Goal: Task Accomplishment & Management: Manage account settings

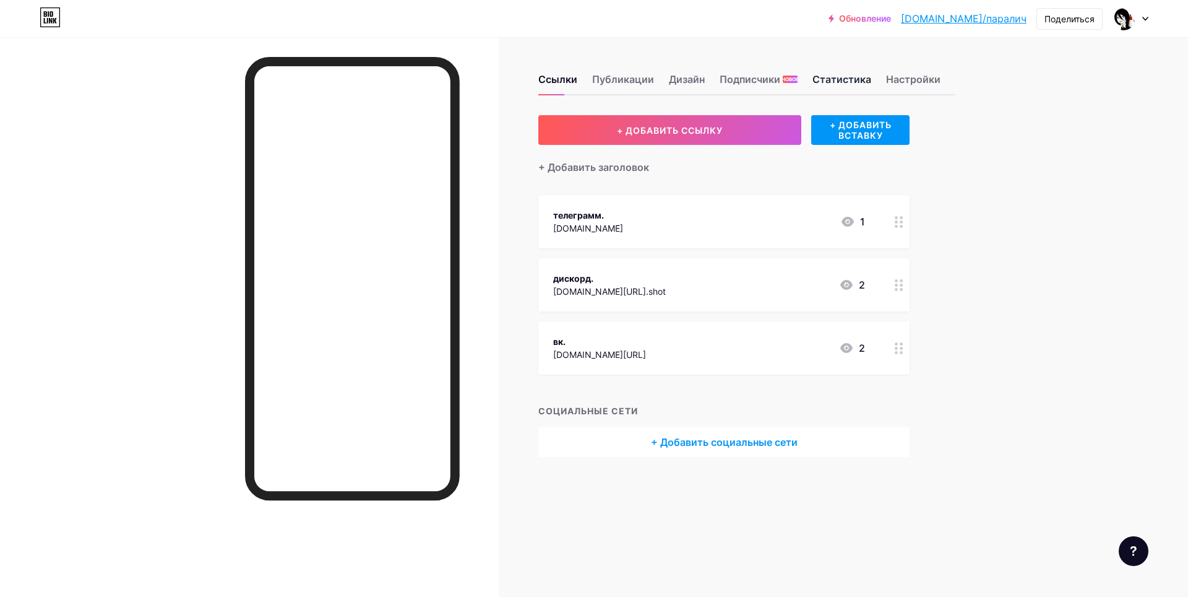
click at [857, 78] on ya-tr-span "Статистика" at bounding box center [842, 79] width 59 height 12
click at [893, 76] on ya-tr-span "Настройки" at bounding box center [913, 79] width 54 height 12
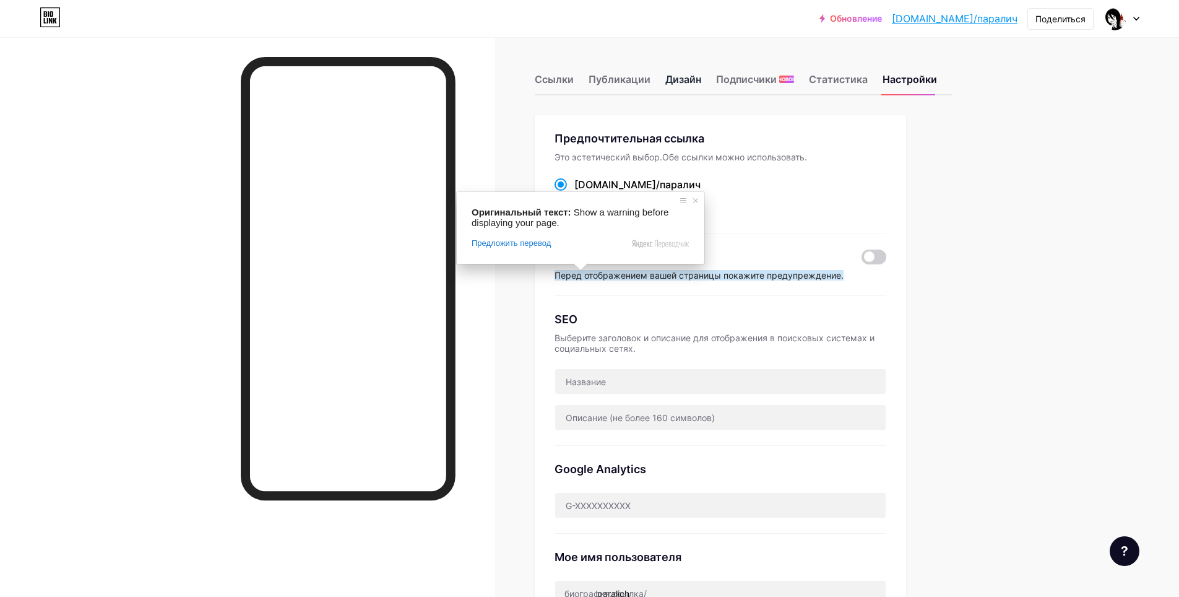
click at [690, 80] on ya-tr-span "Дизайн" at bounding box center [683, 79] width 36 height 12
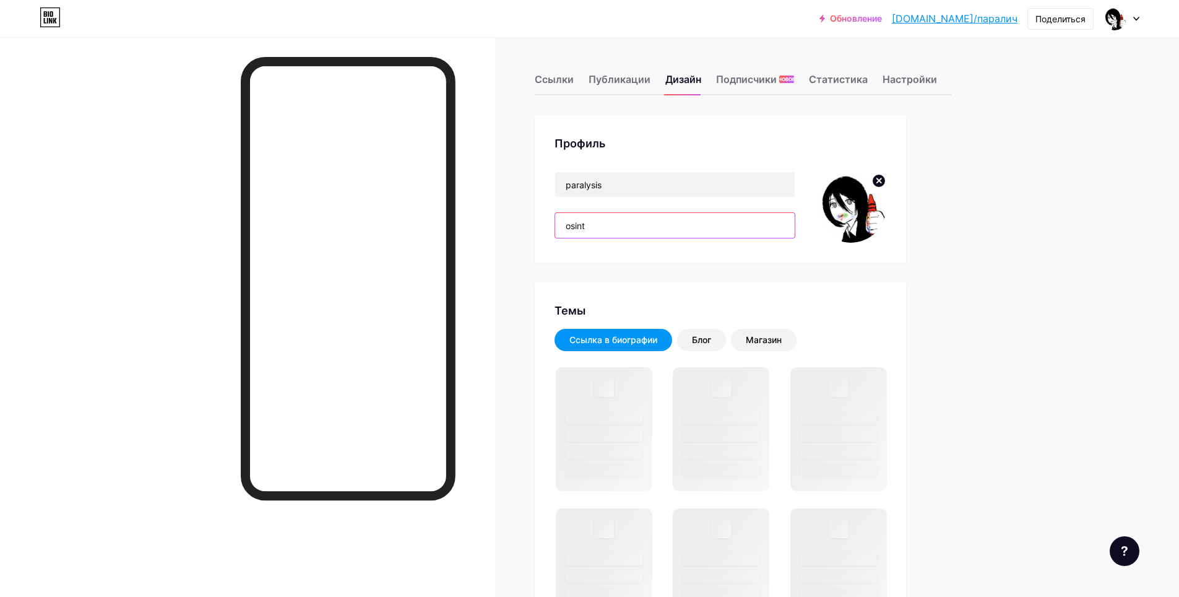
click at [644, 232] on input "osint" at bounding box center [675, 225] width 240 height 25
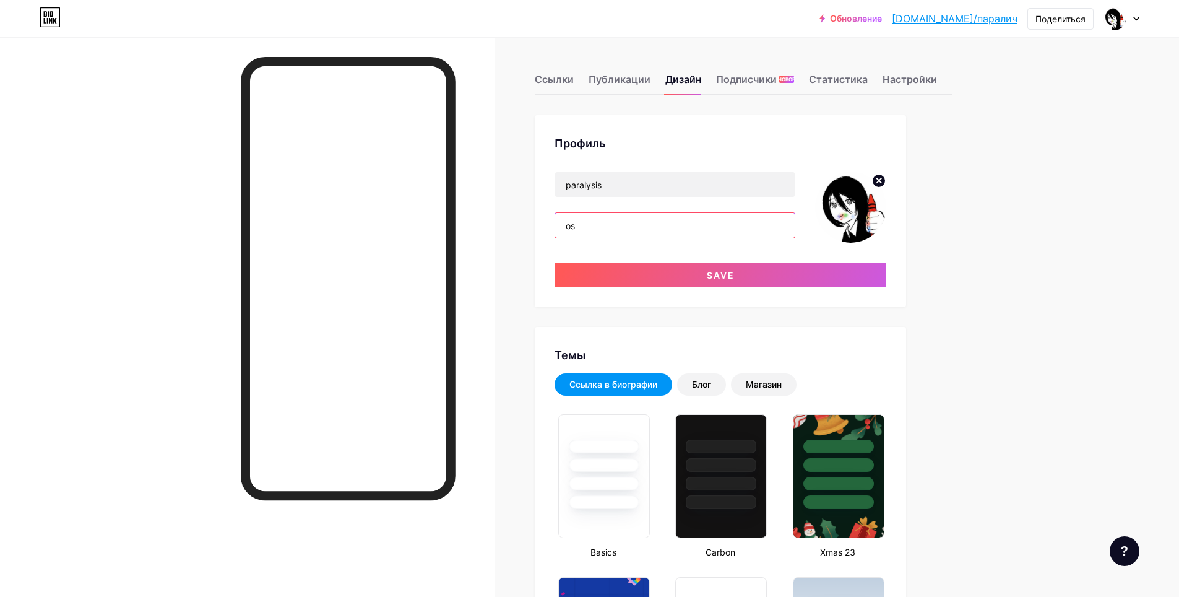
type input "o"
type input "#000000"
type input "#ffffff"
type input "g"
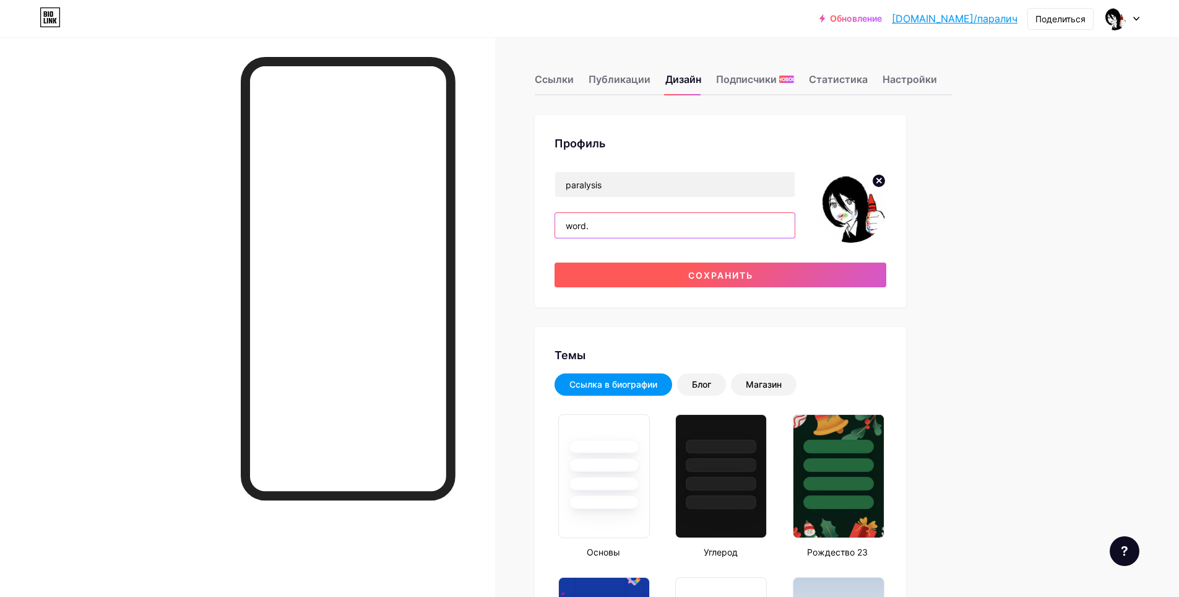
type input "word."
click at [700, 277] on ya-tr-span "Сохранить" at bounding box center [720, 275] width 65 height 11
type input "#ffffff"
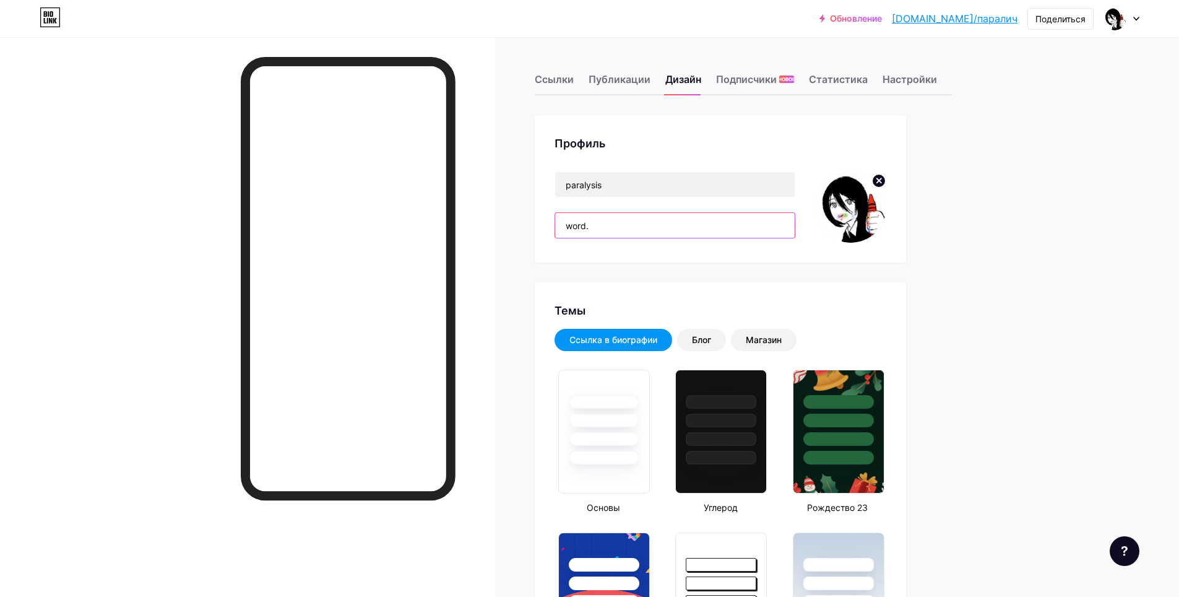
click at [622, 221] on input "word." at bounding box center [675, 225] width 240 height 25
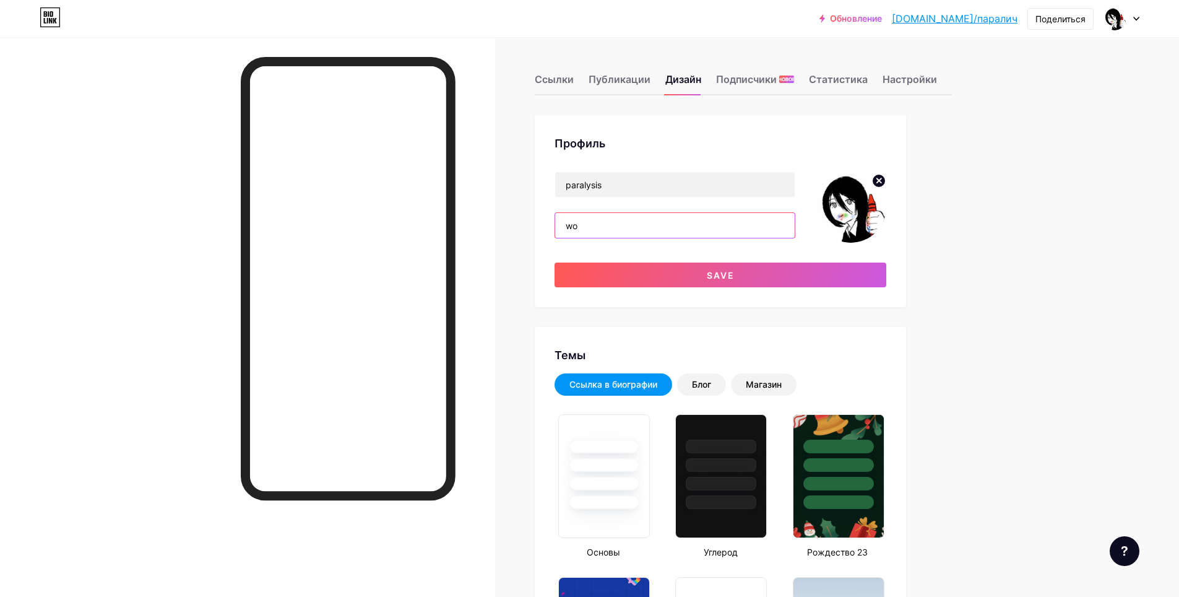
type input "w"
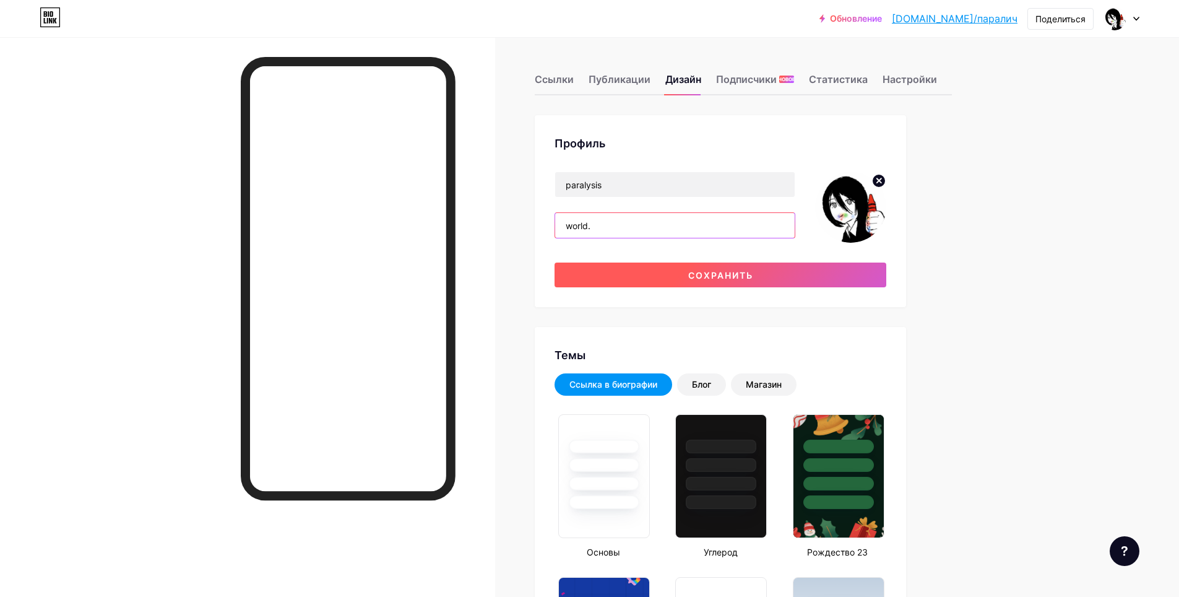
type input "world."
click at [714, 274] on ya-tr-span "Сохранить" at bounding box center [720, 275] width 65 height 11
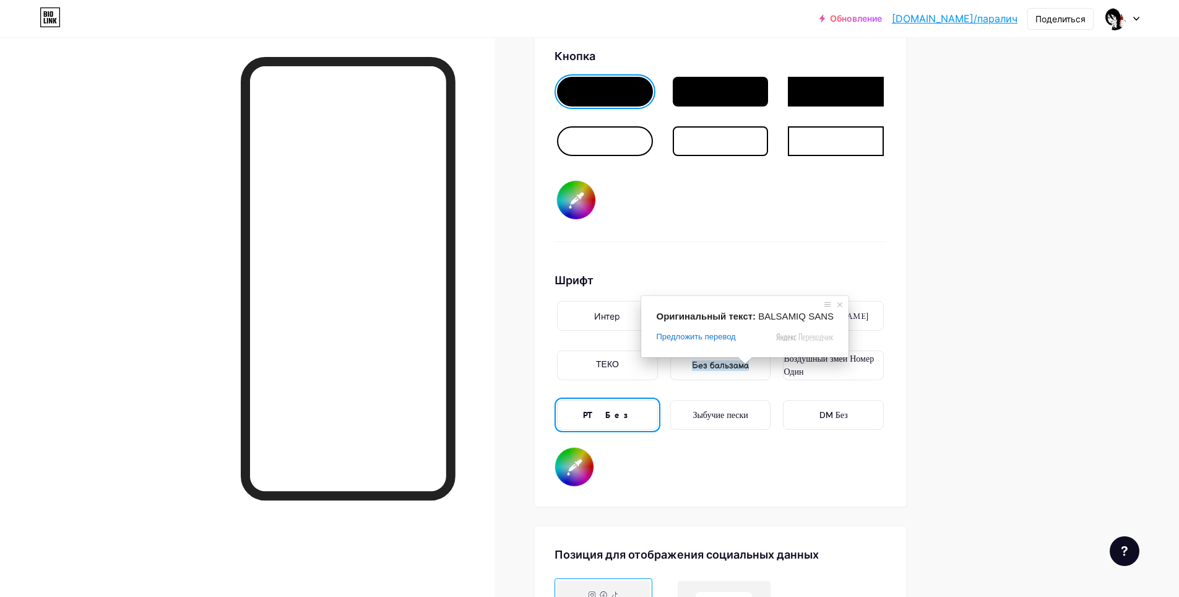
scroll to position [1874, 0]
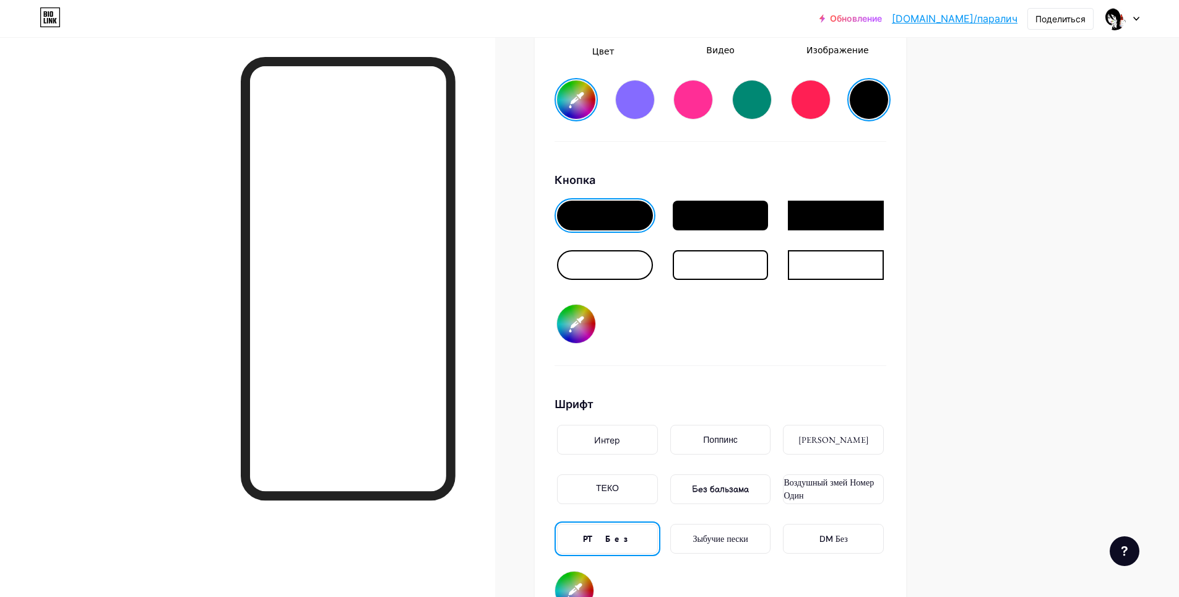
click at [642, 264] on div at bounding box center [605, 265] width 96 height 30
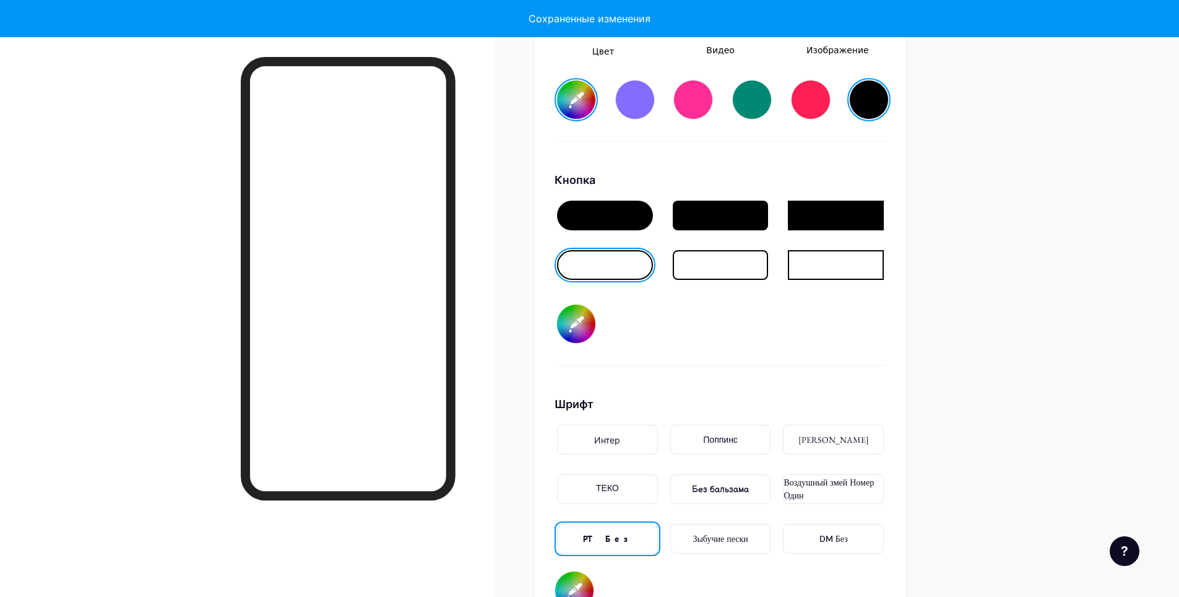
type input "#ffffff"
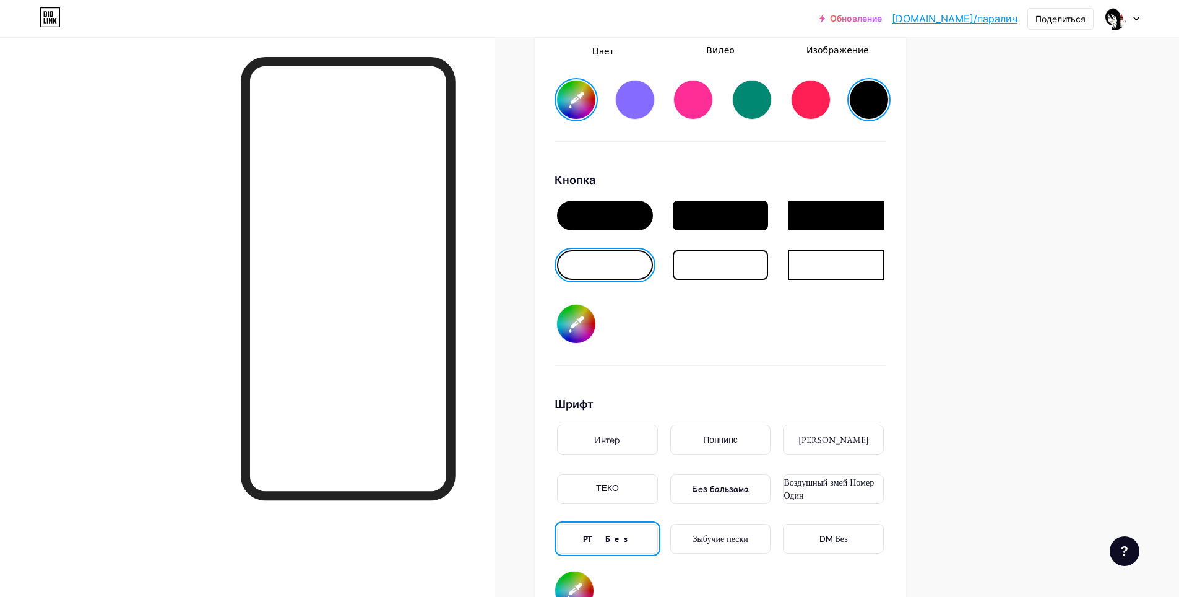
scroll to position [1750, 0]
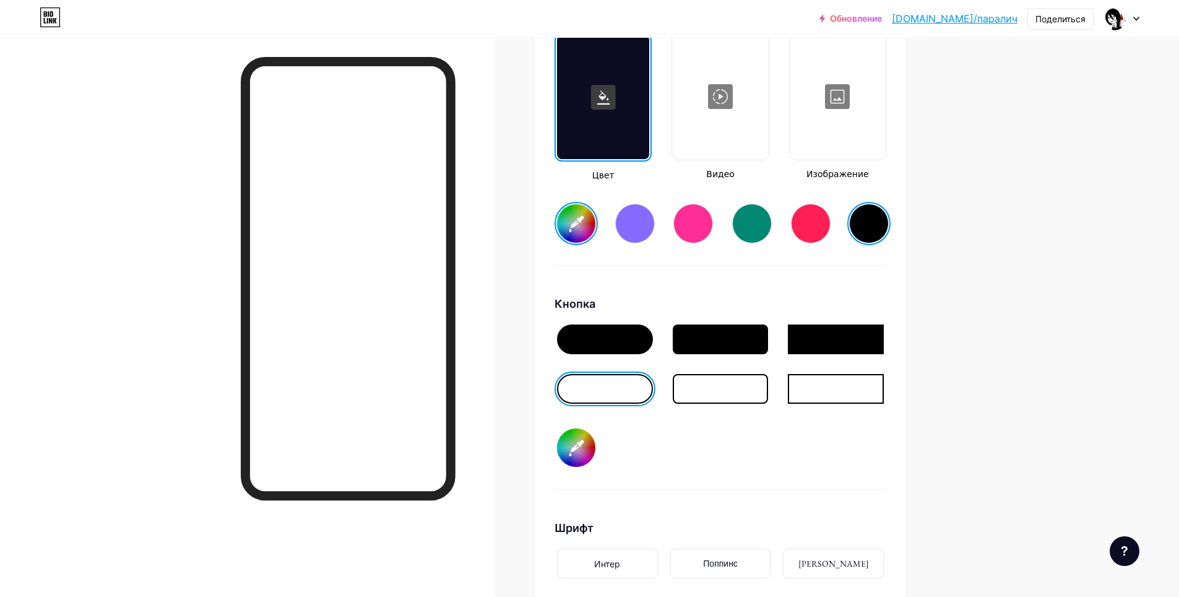
click at [568, 450] on input "#000000" at bounding box center [576, 447] width 38 height 38
type input "#7d7373"
type input "#ffffff"
type input "#7b7474"
type input "#ffffff"
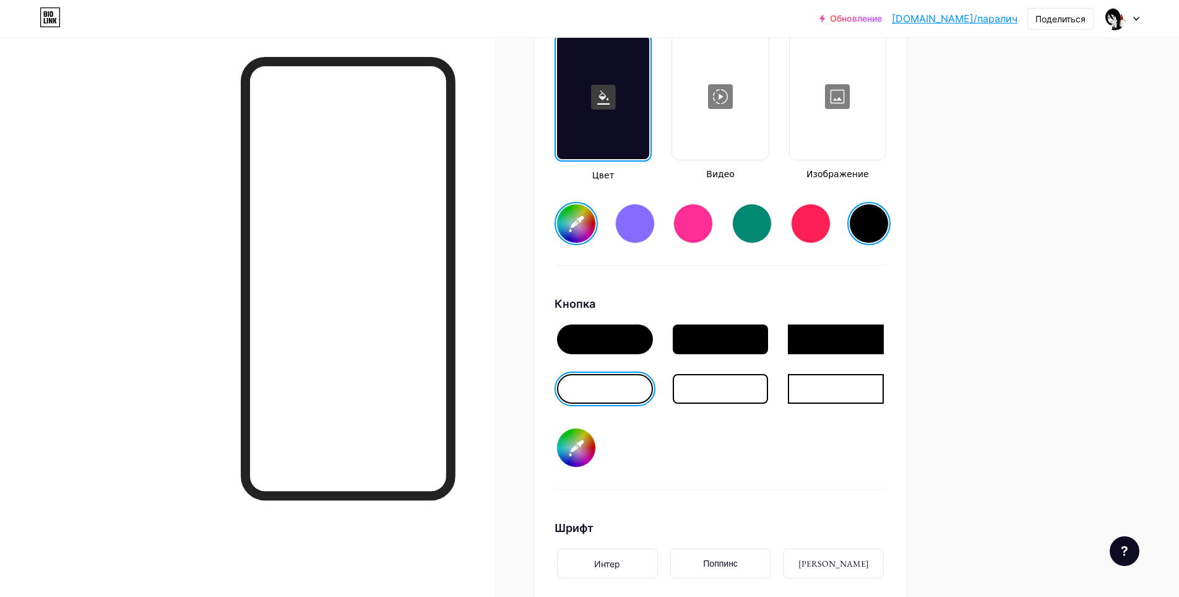
type input "#7e7777"
type input "#ffffff"
type input "#817979"
type input "#ffffff"
type input "#7f7a7a"
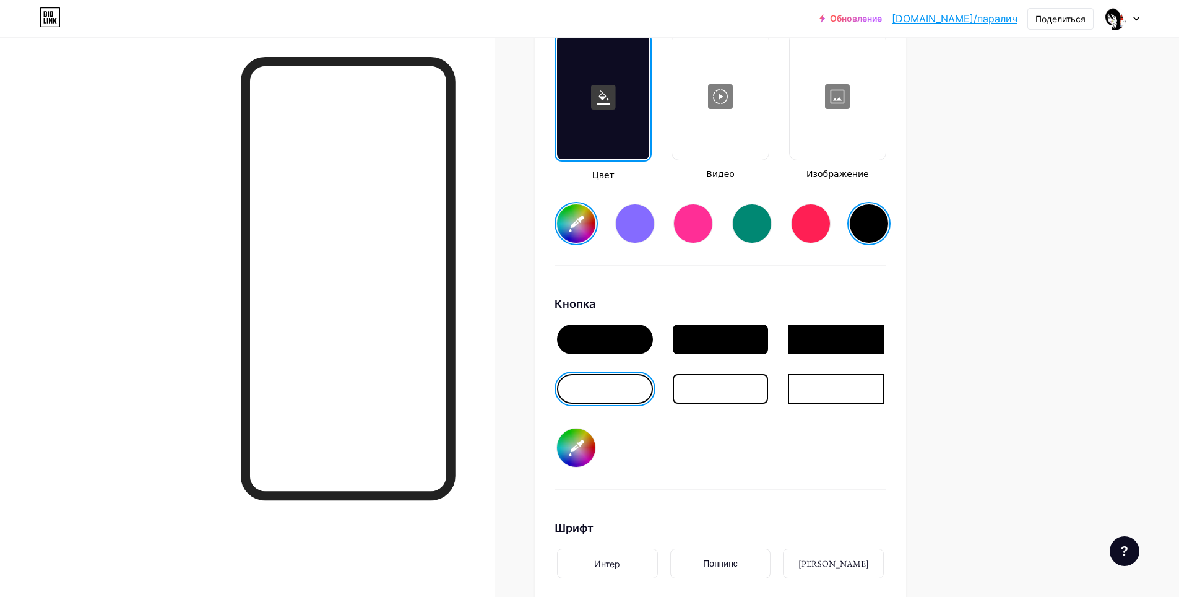
type input "#ffffff"
type input "#827d7d"
type input "#ffffff"
type input "#858080"
type input "#ffffff"
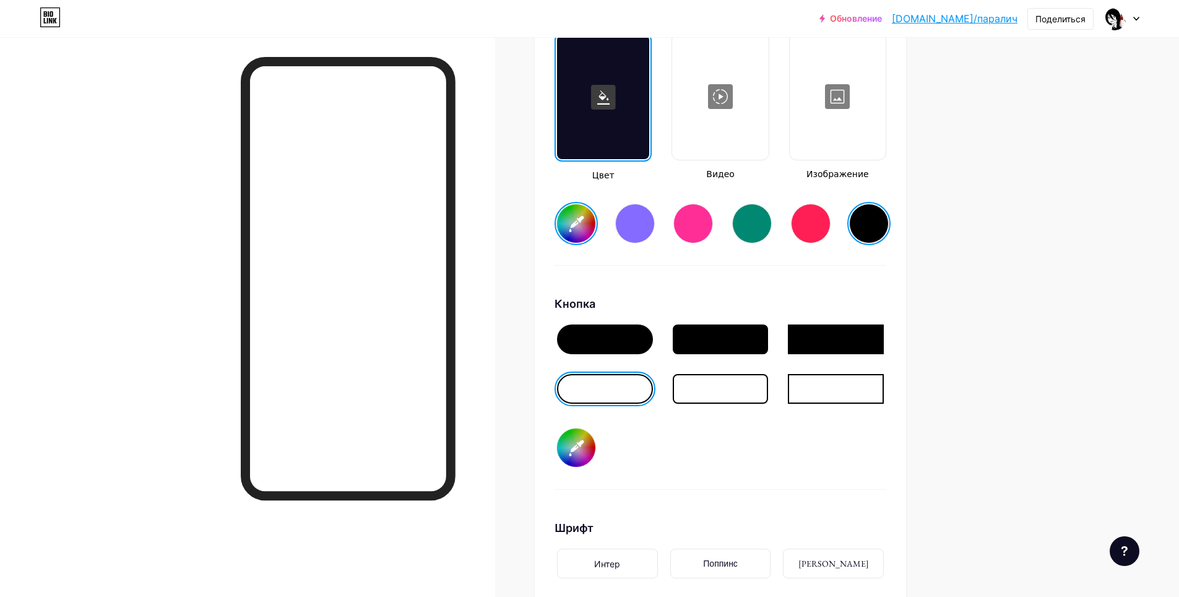
type input "#878282"
type input "#ffffff"
type input "#8a8585"
type input "#ffffff"
type input "#8c8787"
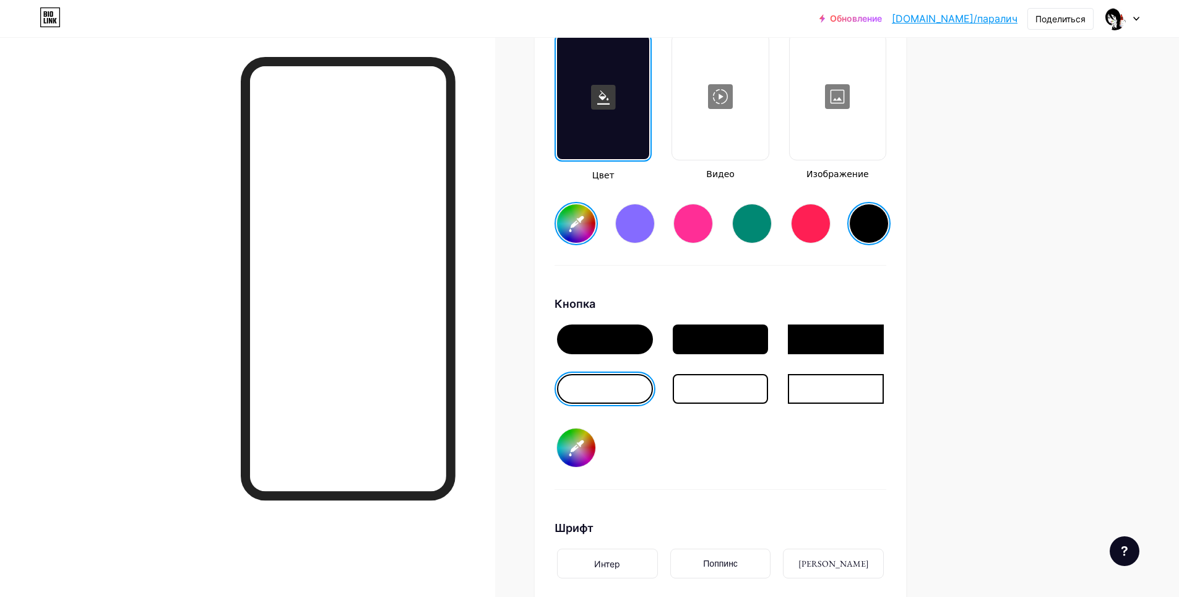
type input "#ffffff"
type input "#8f8a8a"
type input "#ffffff"
type input "#918d8d"
type input "#ffffff"
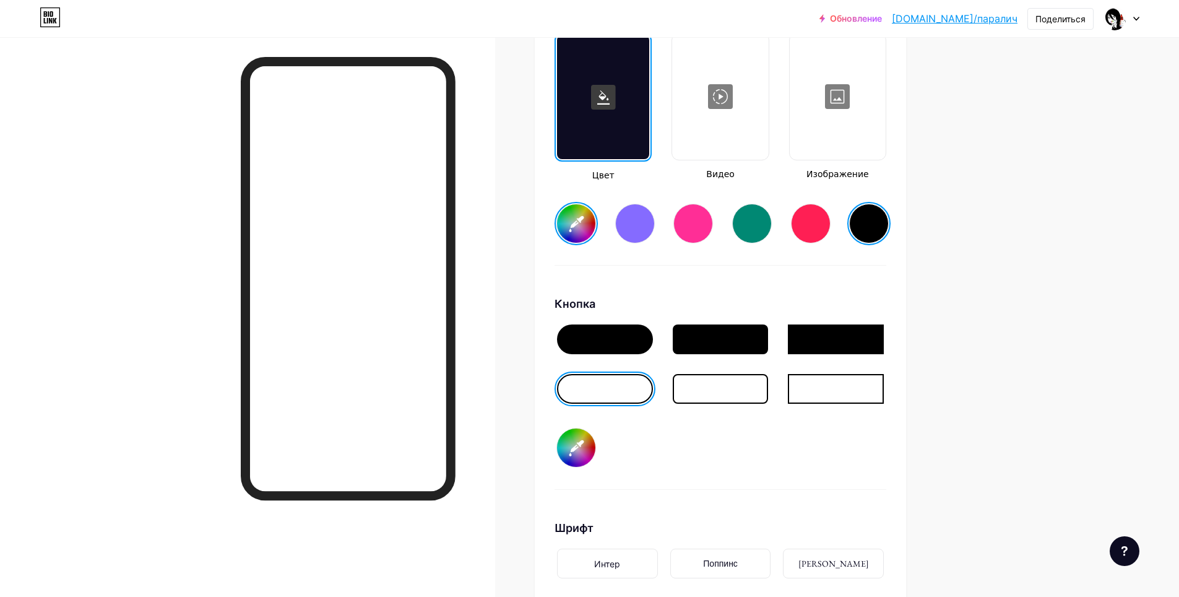
type input "#969292"
type input "#ffffff"
type input "#999494"
type input "#ffffff"
type input "#9b9797"
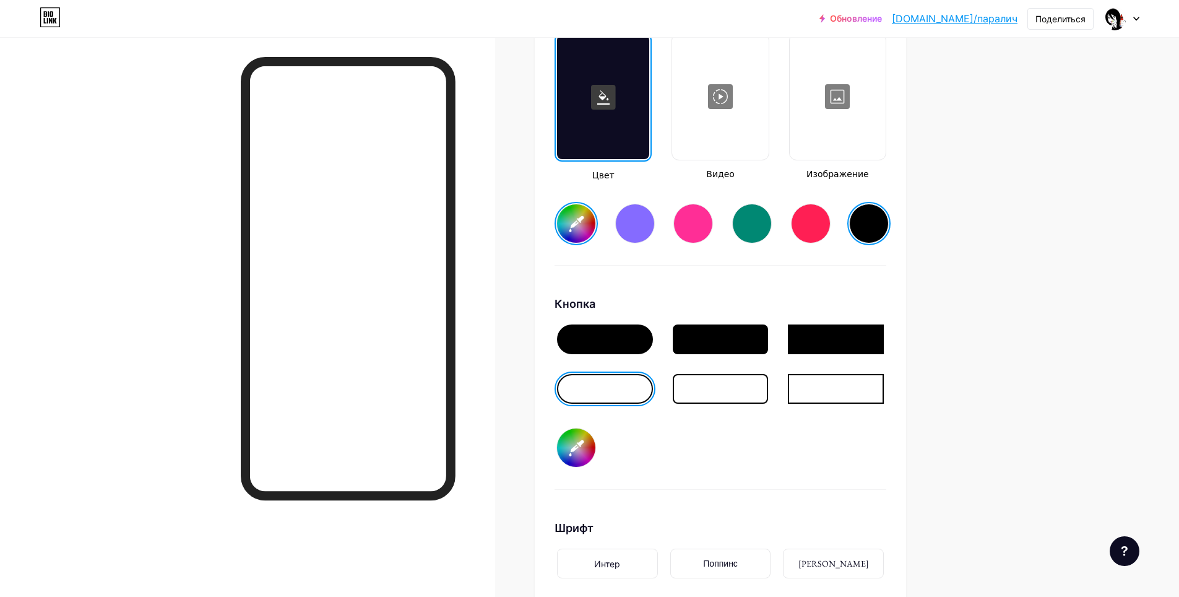
type input "#ffffff"
type input "#a19b9b"
type input "#ffffff"
type input "#a39f9f"
type input "#ffffff"
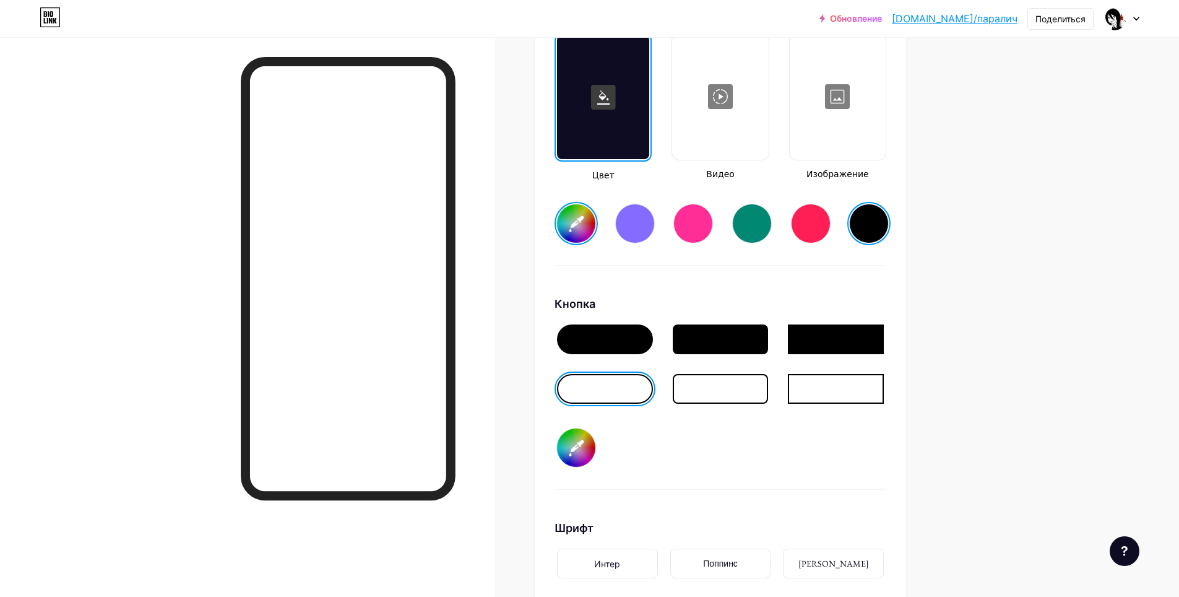
type input "#a5a1a1"
type input "#ffffff"
type input "#aaa7a7"
type input "#ffffff"
type input "#afacac"
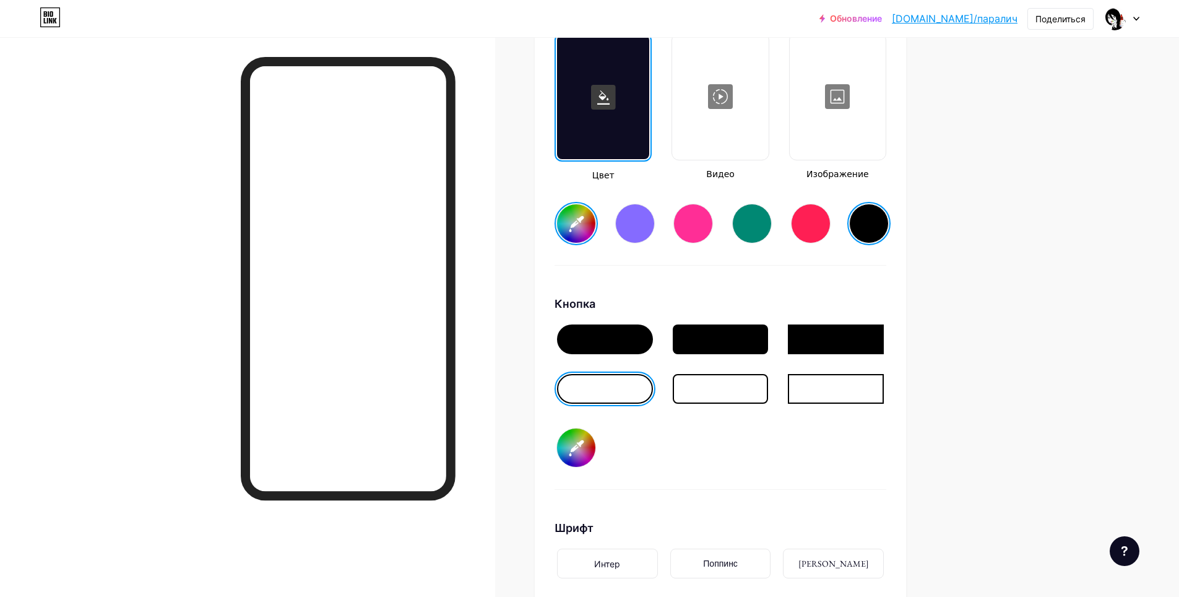
type input "#ffffff"
type input "#b4b1b1"
type input "#ffffff"
type input "#b7b4b4"
type input "#ffffff"
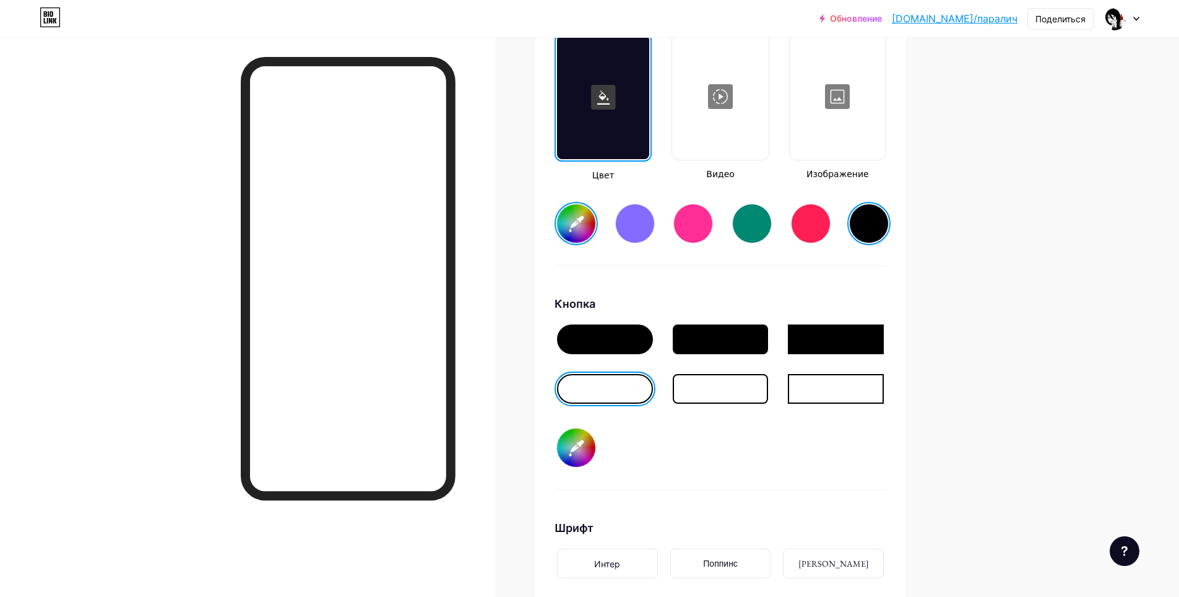
type input "#bcb9b9"
type input "#ffffff"
type input "#bebbbb"
type input "#ffffff"
type input "#c2c1c1"
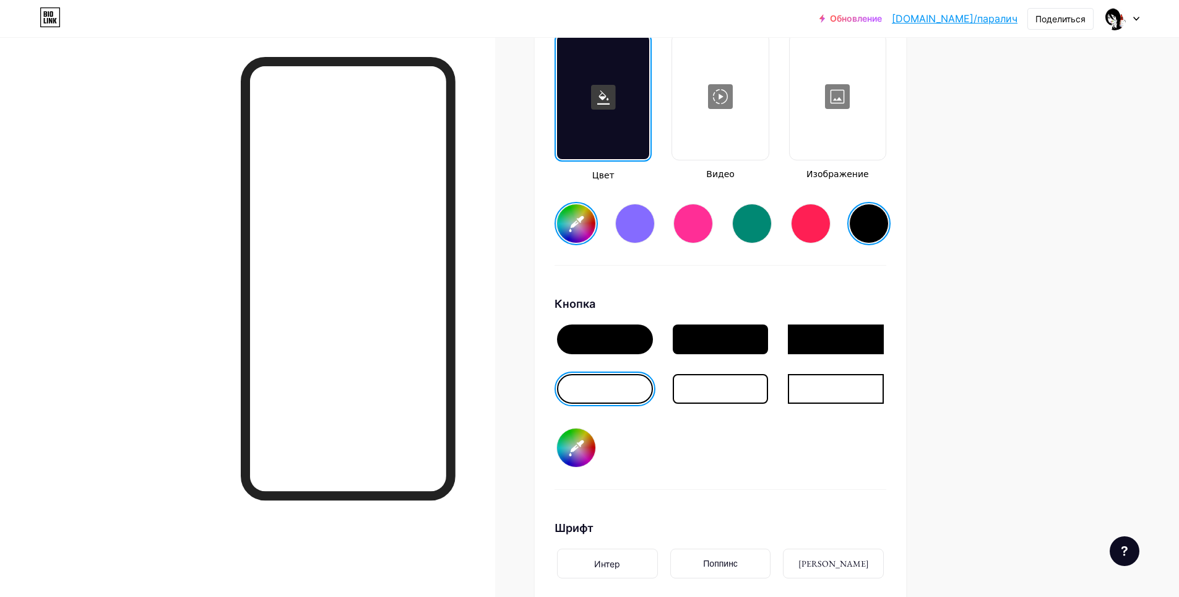
type input "#ffffff"
type input "#c5c4c4"
type input "#ffffff"
type input "#c9c9c9"
type input "#ffffff"
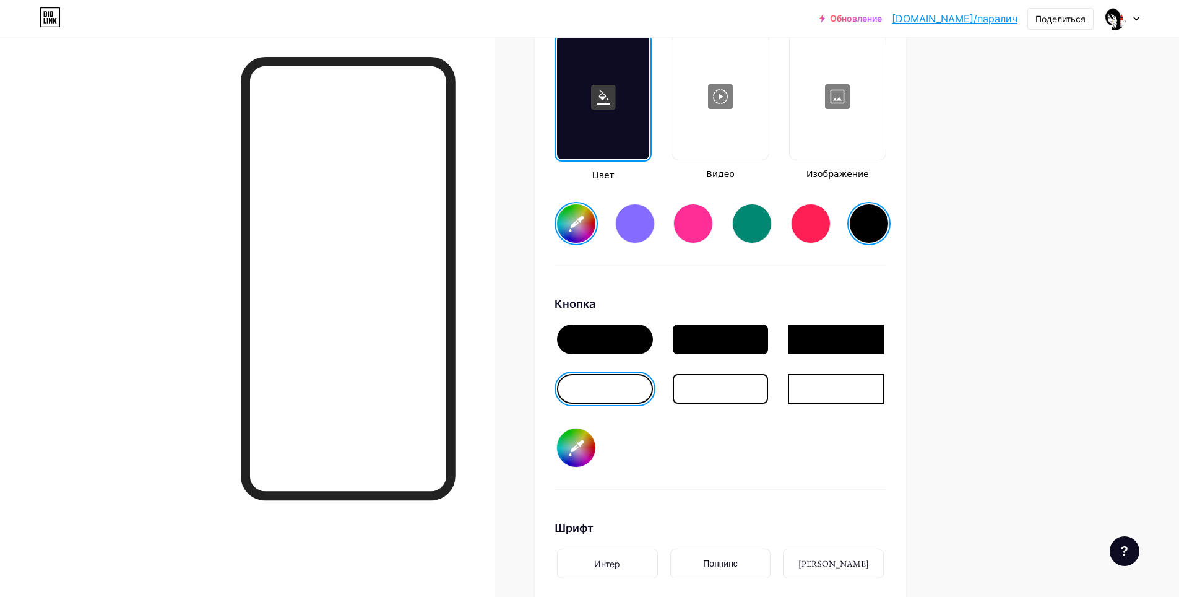
type input "#cfcece"
type input "#ffffff"
type input "#d2d1d1"
type input "#ffffff"
type input "#d7d6d6"
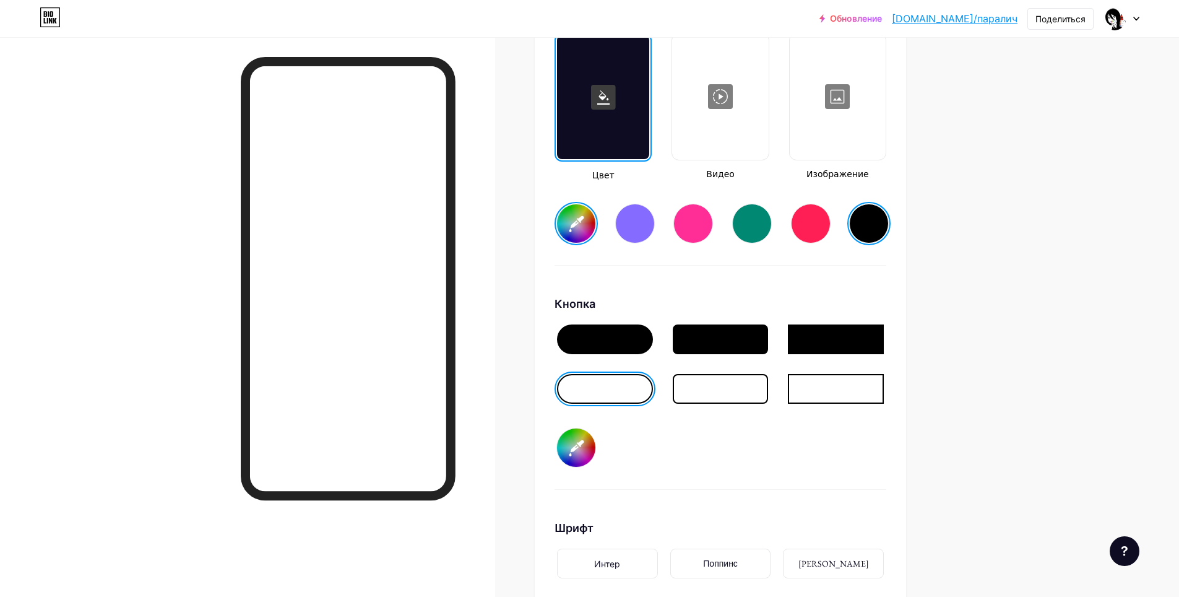
type input "#ffffff"
type input "#dcdbdb"
type input "#ffffff"
type input "#dedede"
type input "#ffffff"
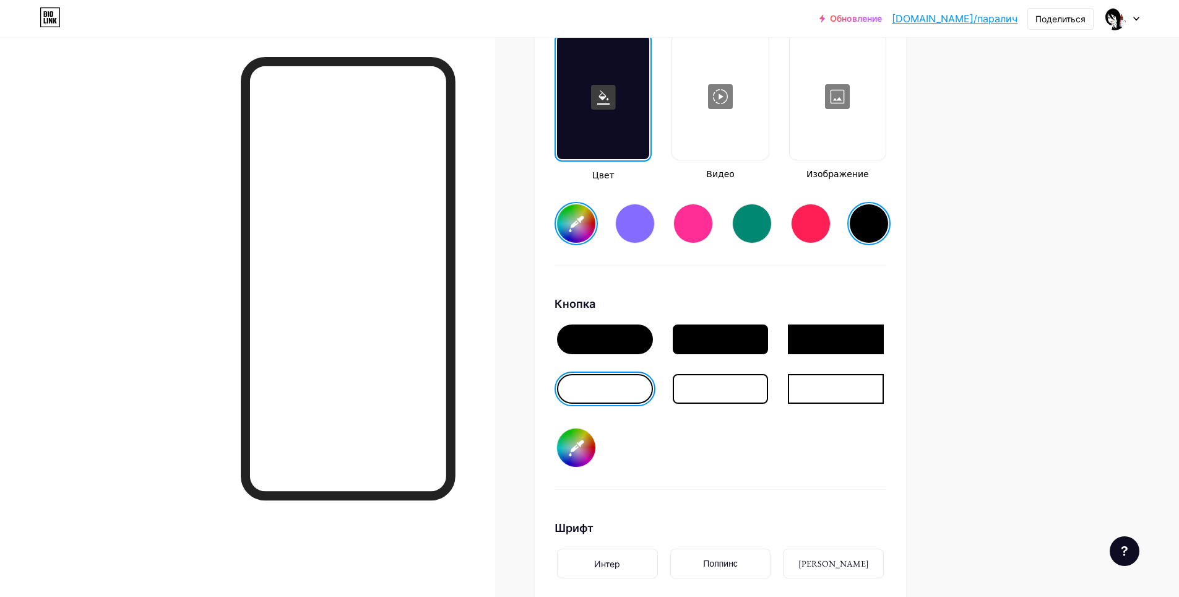
type input "#e0e0e0"
type input "#ffffff"
type input "#e3e3e3"
type input "#ffffff"
type input "#e6e6e6"
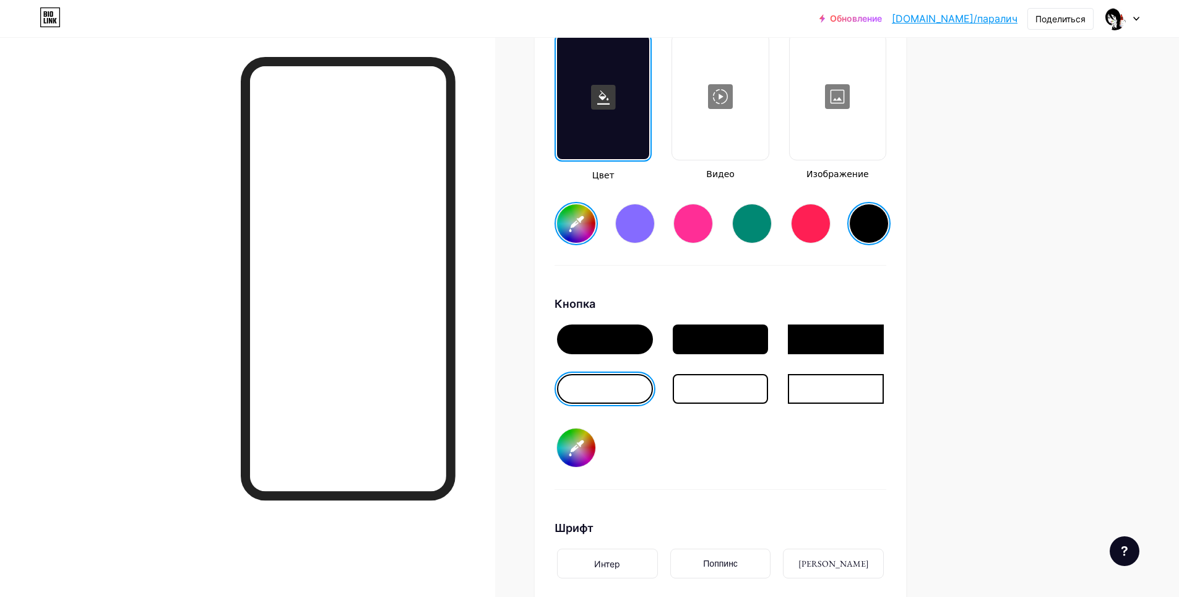
type input "#ffffff"
type input "#ebeaea"
type input "#ffffff"
type input "#ededed"
type input "#ffffff"
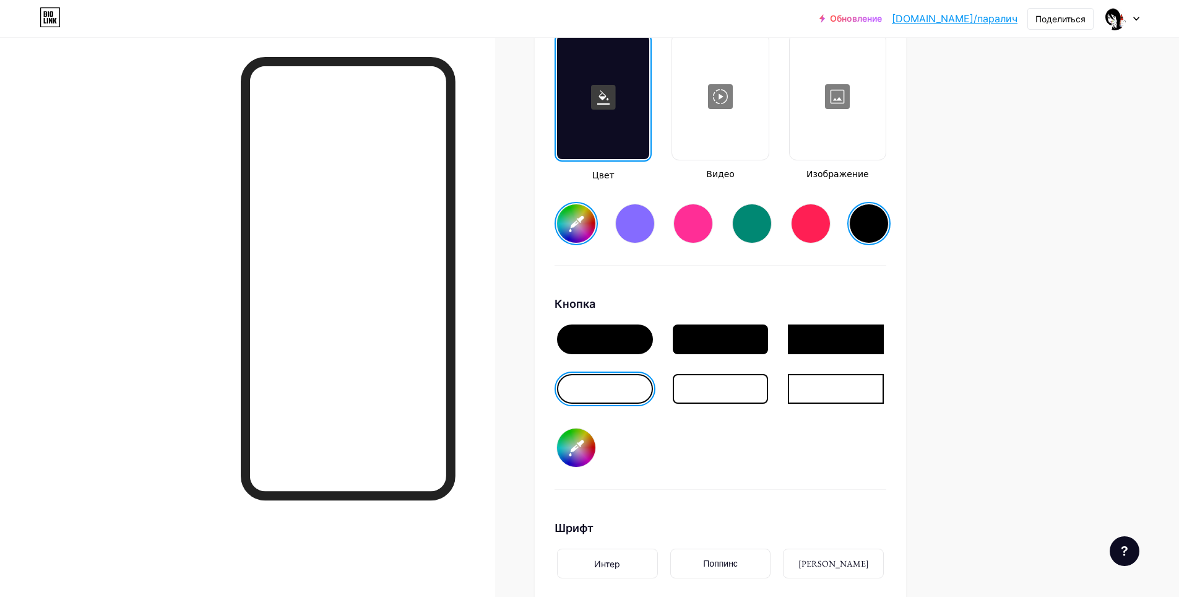
type input "#f3f2f2"
type input "#ffffff"
type input "#f5f5f5"
type input "#ffffff"
type input "#f7f7f7"
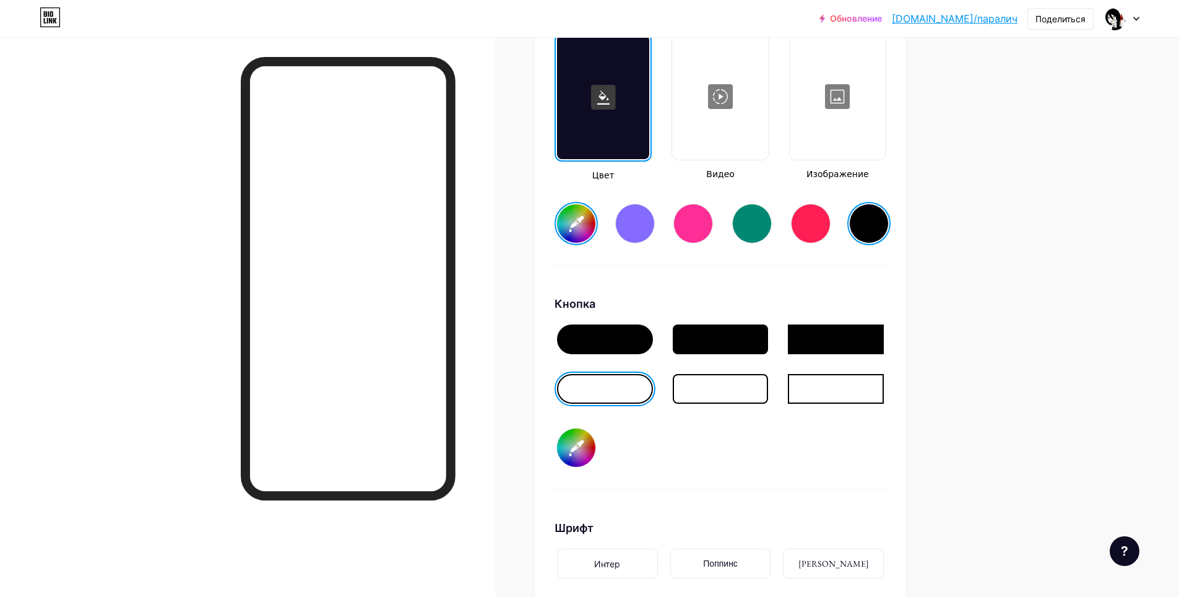
type input "#ffffff"
type input "#fafafa"
type input "#ffffff"
type input "#fcfcfc"
type input "#ffffff"
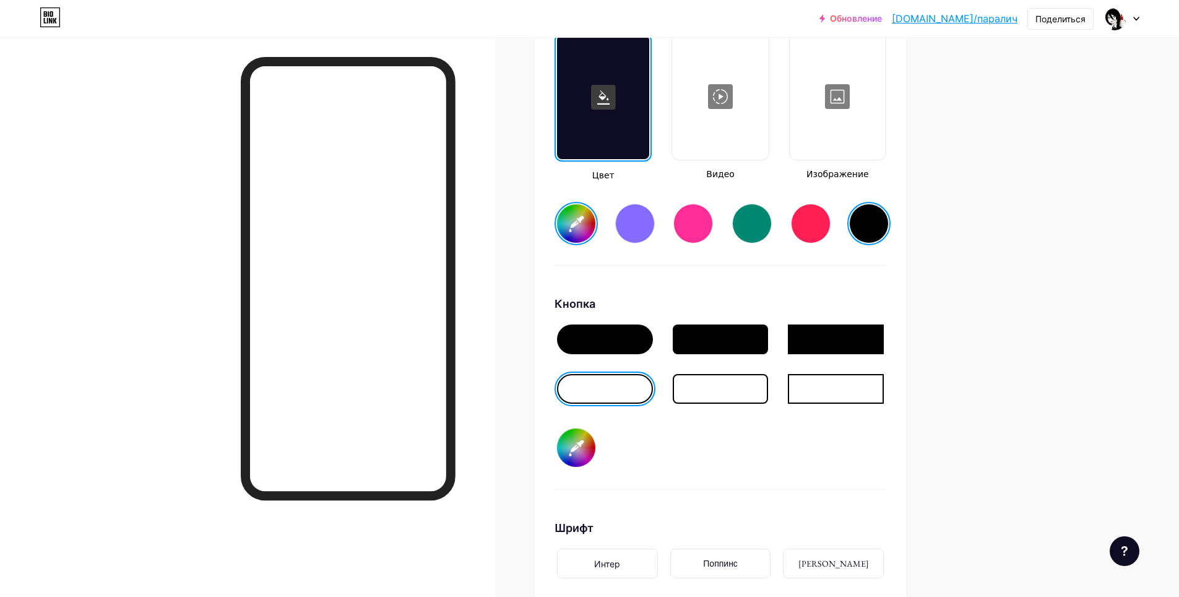
type input "#ffffff"
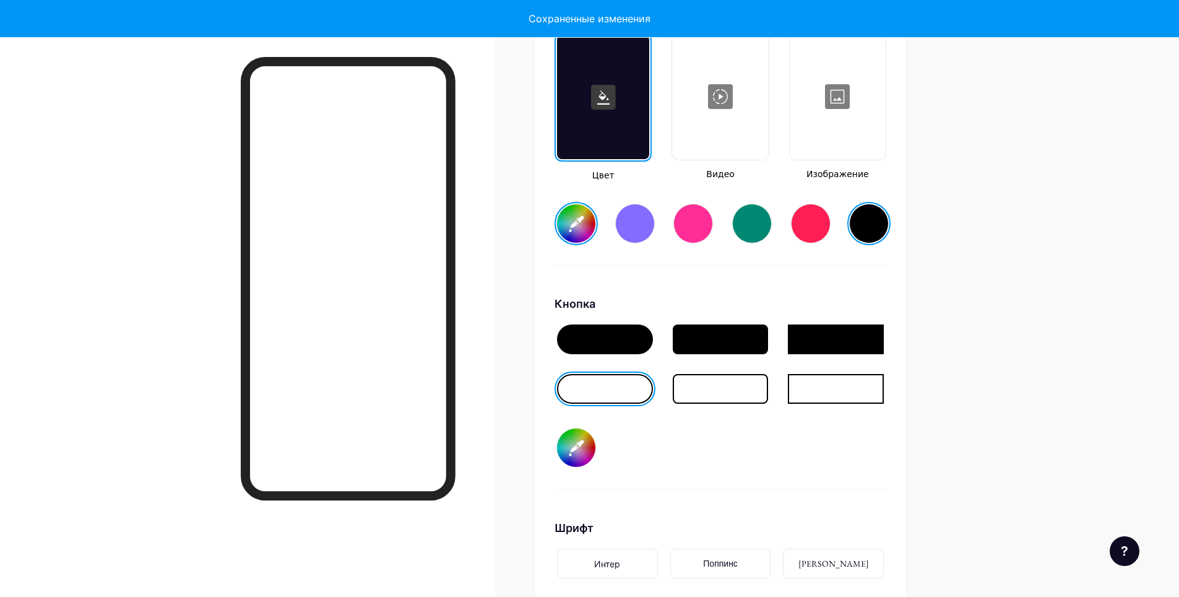
type input "#ffffff"
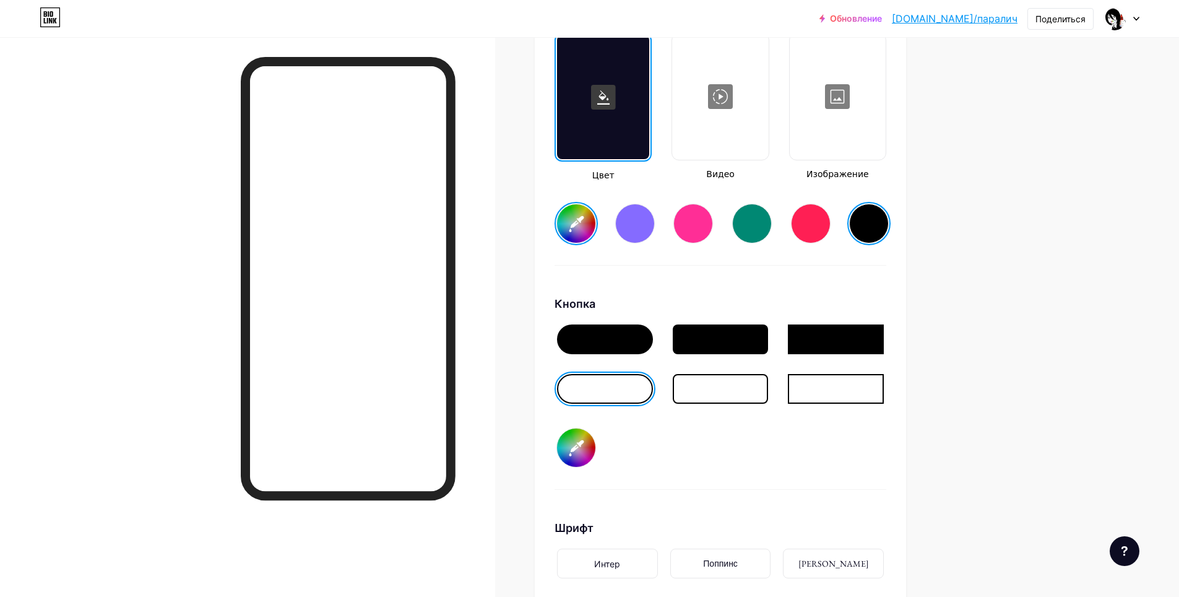
type input "#ffffff"
click at [746, 419] on div at bounding box center [721, 371] width 332 height 99
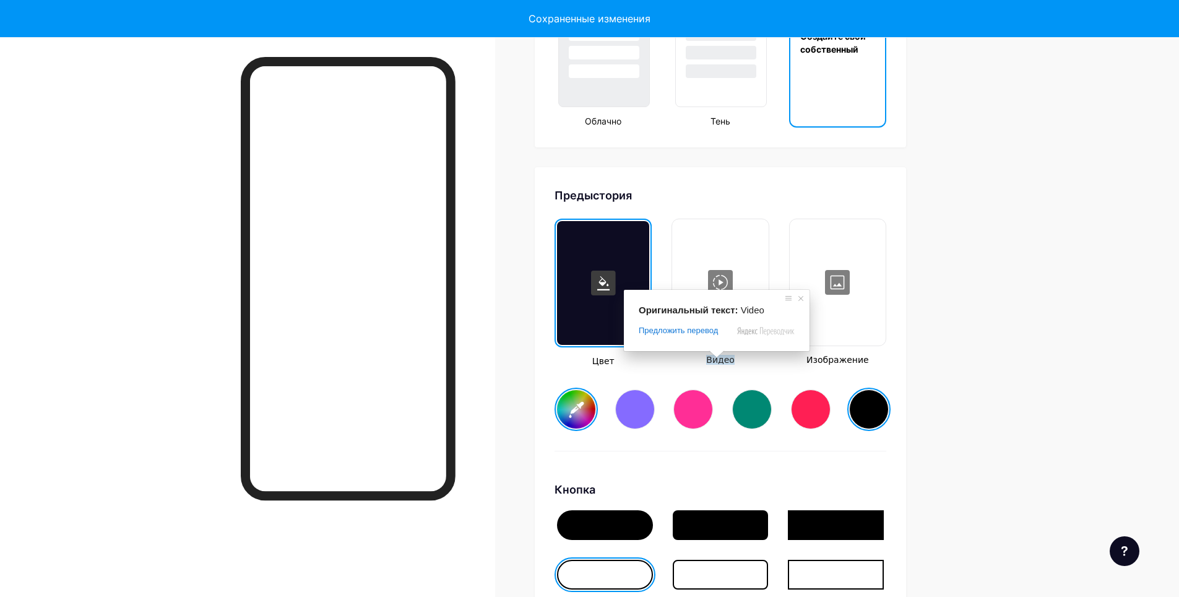
scroll to position [1503, 0]
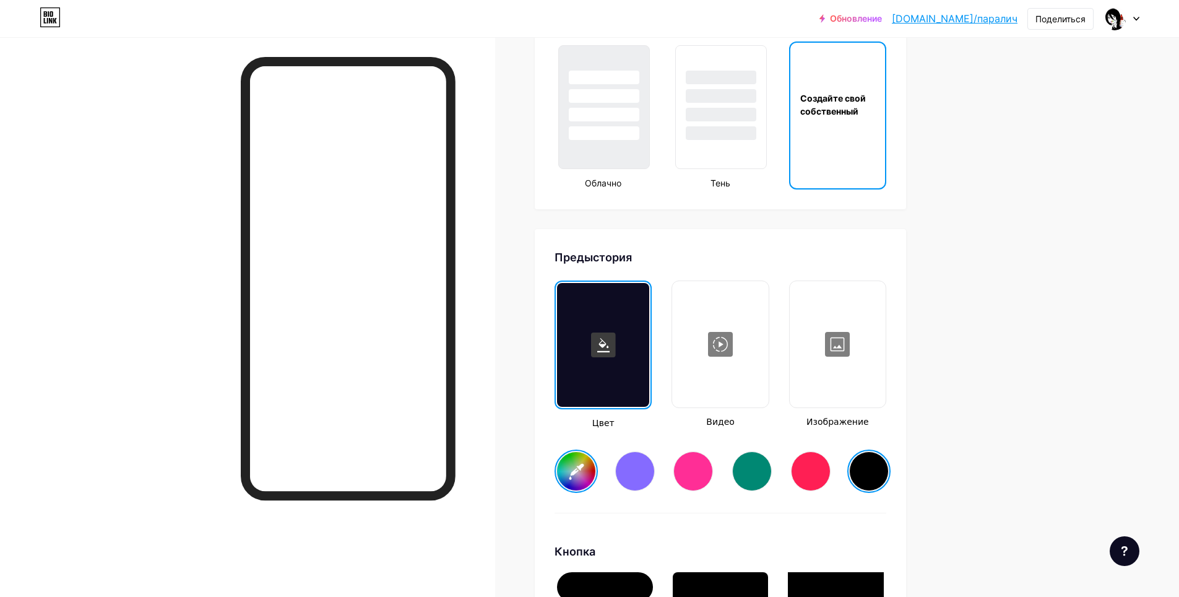
click at [631, 359] on div at bounding box center [603, 345] width 92 height 124
click at [833, 347] on div at bounding box center [837, 344] width 93 height 124
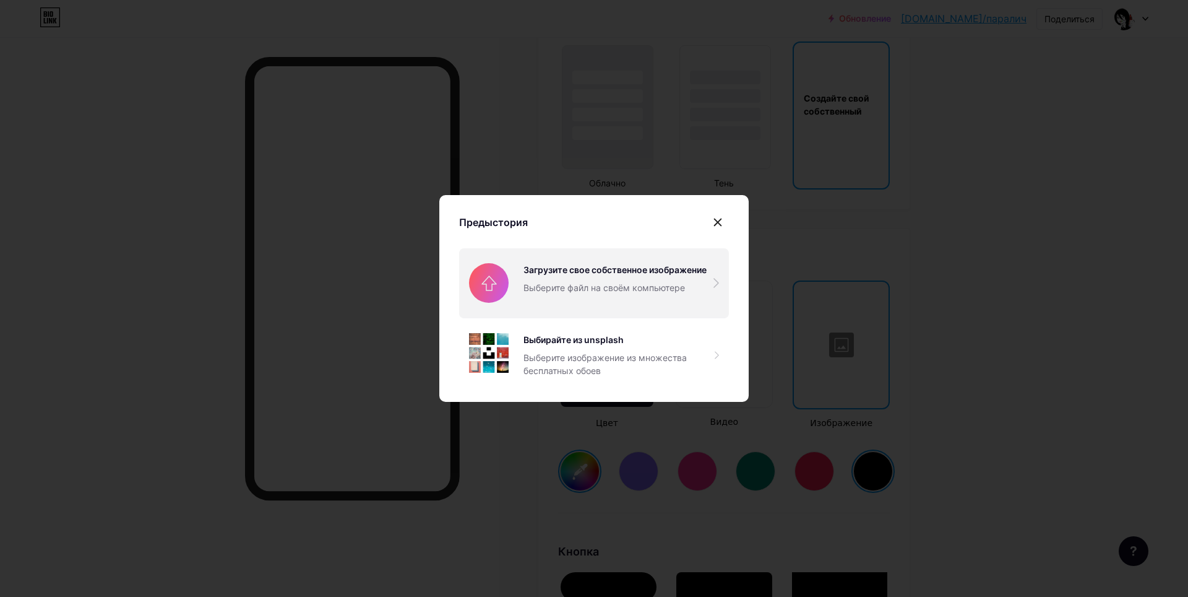
click at [625, 283] on input "file" at bounding box center [594, 282] width 270 height 69
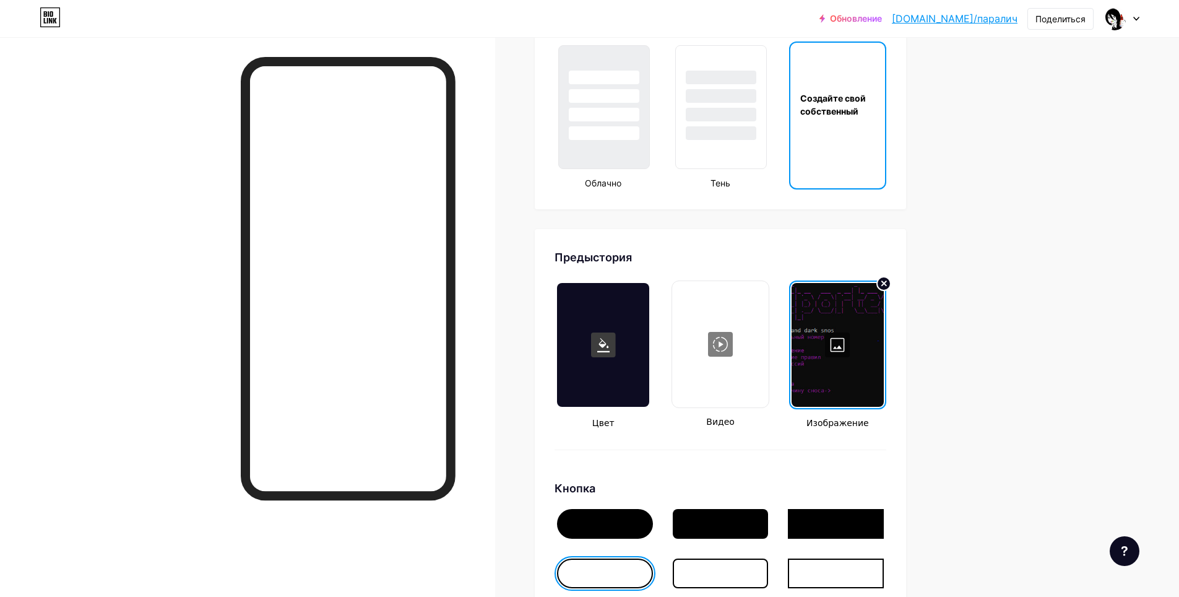
click at [834, 116] on ya-tr-span "Создайте свой собственный" at bounding box center [833, 105] width 66 height 24
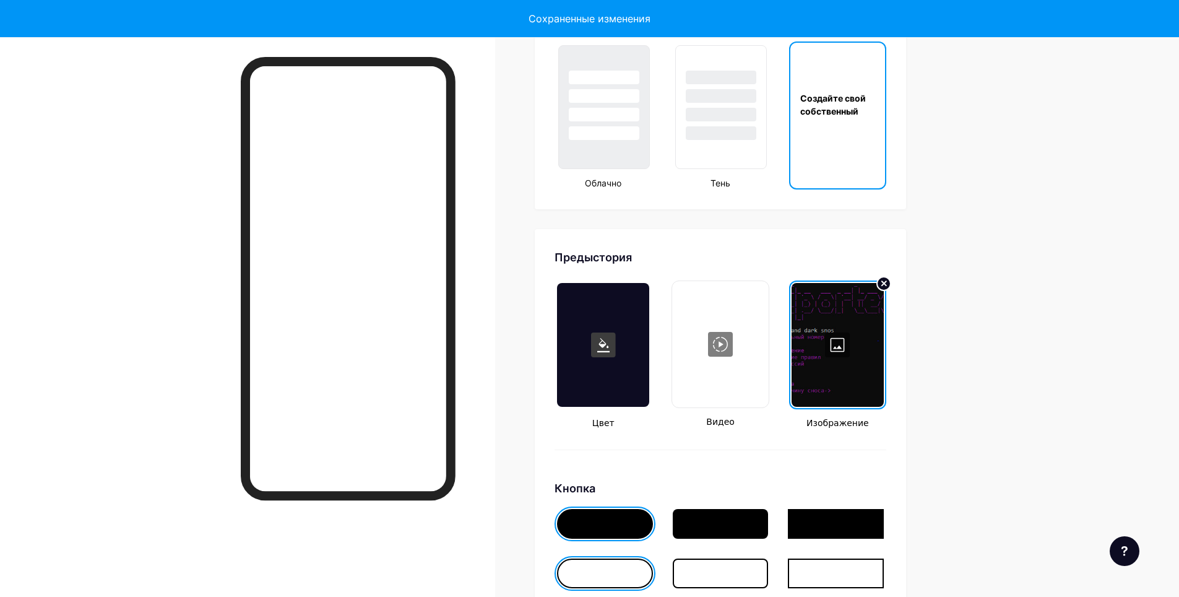
scroll to position [1682, 0]
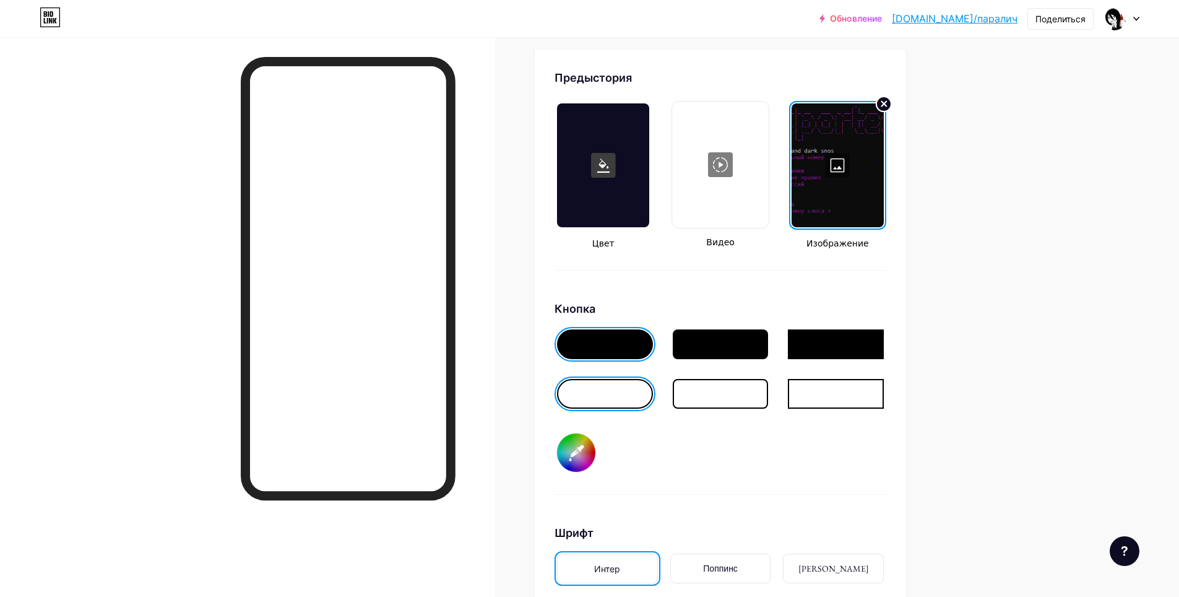
click at [887, 105] on icon at bounding box center [884, 104] width 5 height 5
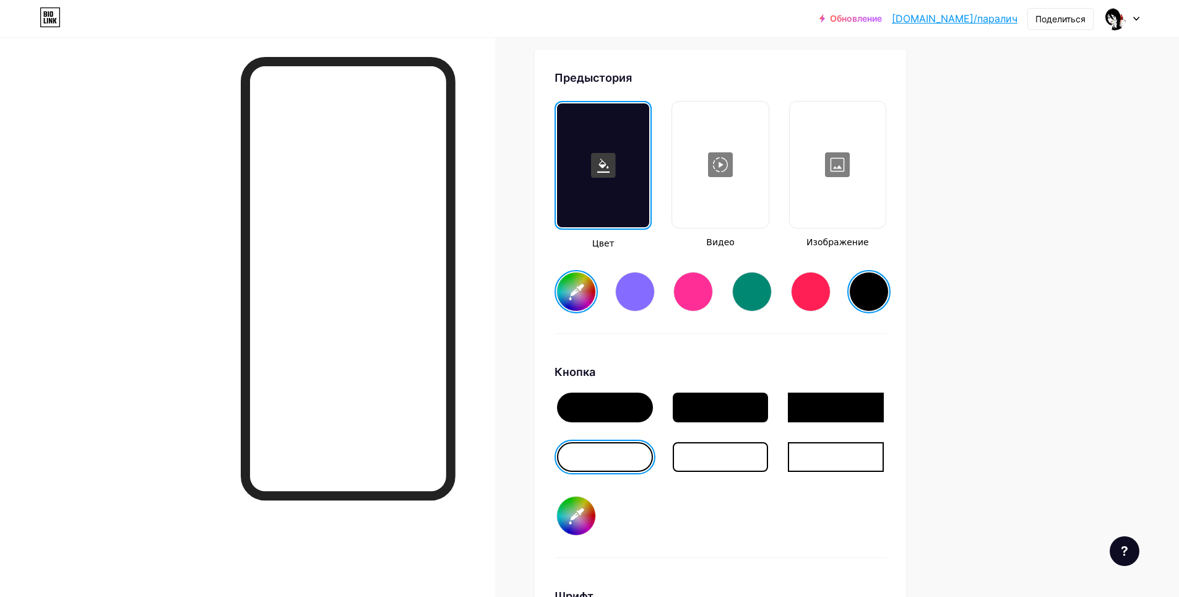
click at [829, 176] on div at bounding box center [837, 165] width 93 height 124
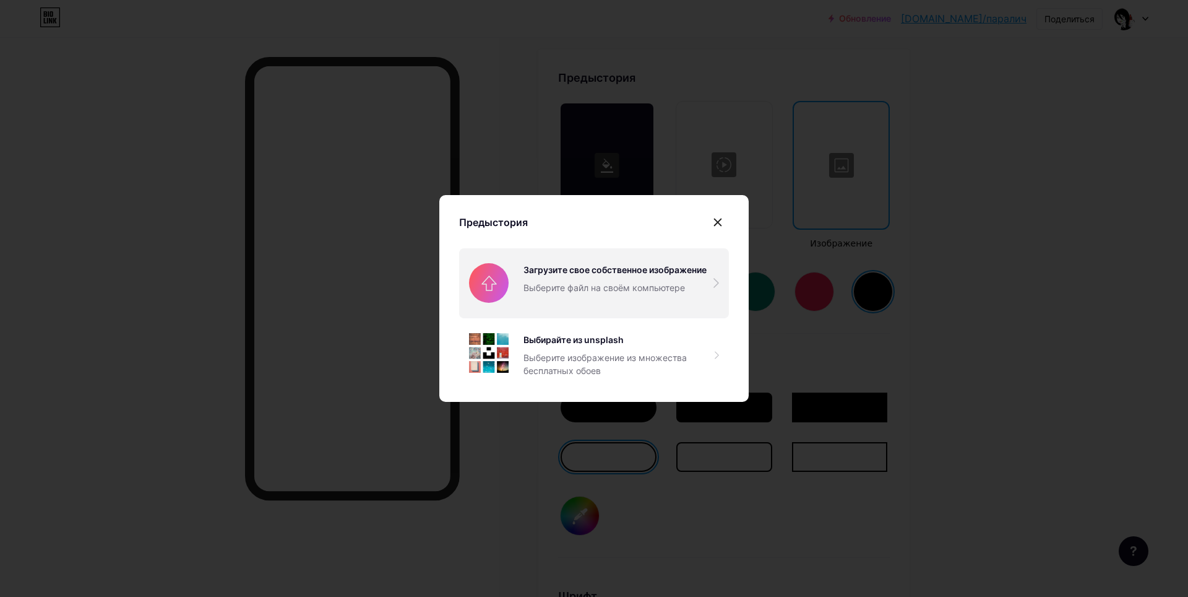
click at [543, 270] on input "file" at bounding box center [594, 282] width 270 height 69
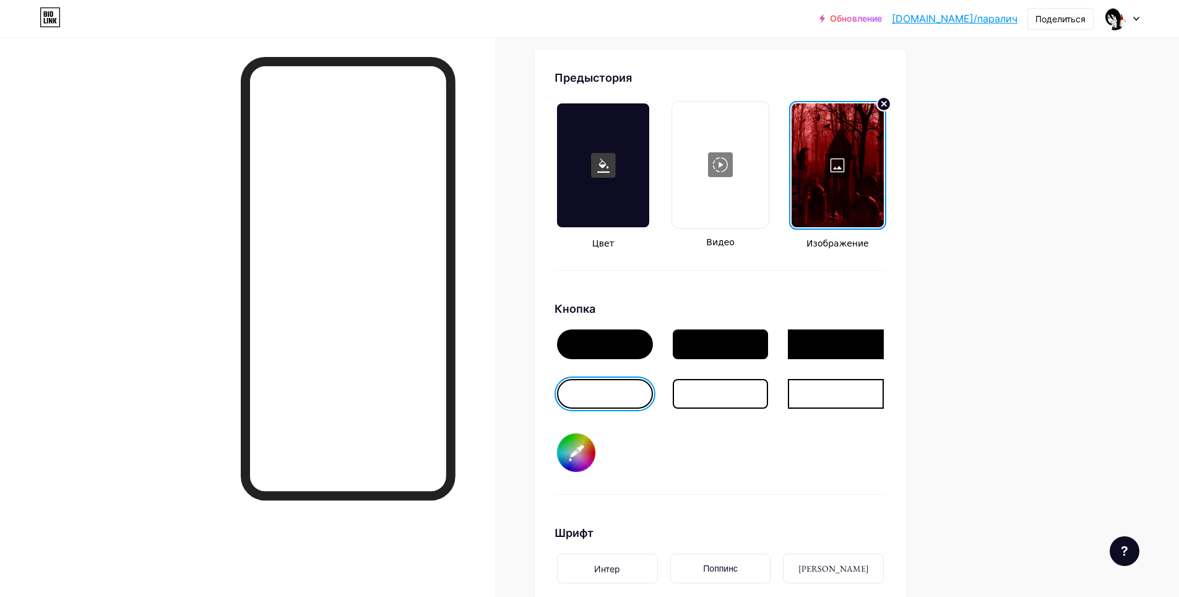
click at [626, 383] on div at bounding box center [605, 394] width 96 height 30
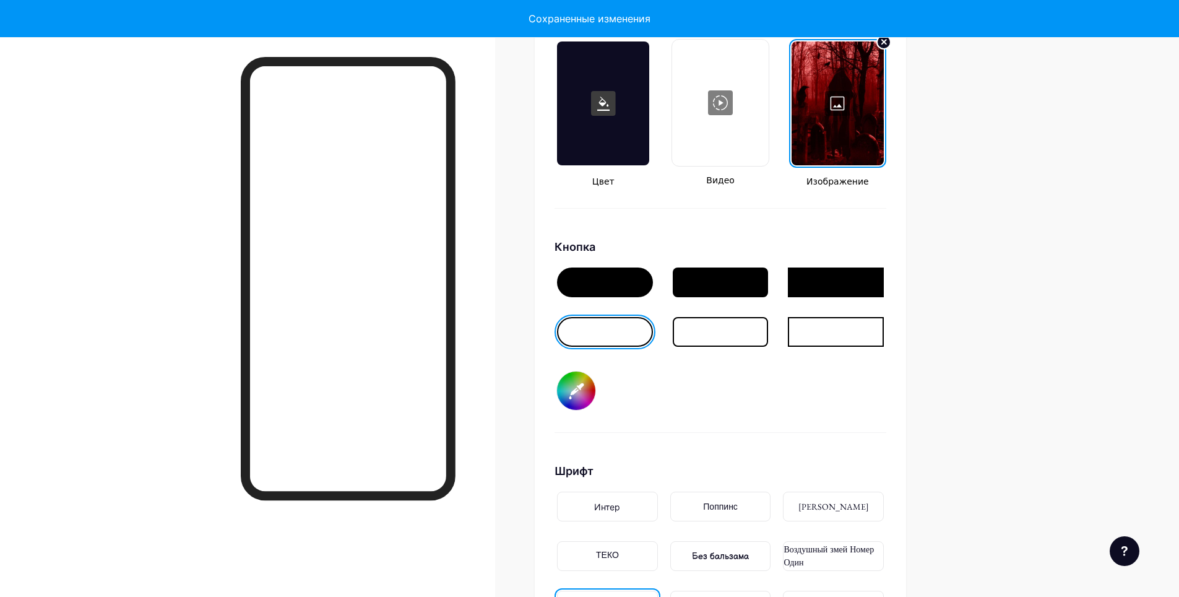
type input "#ffffff"
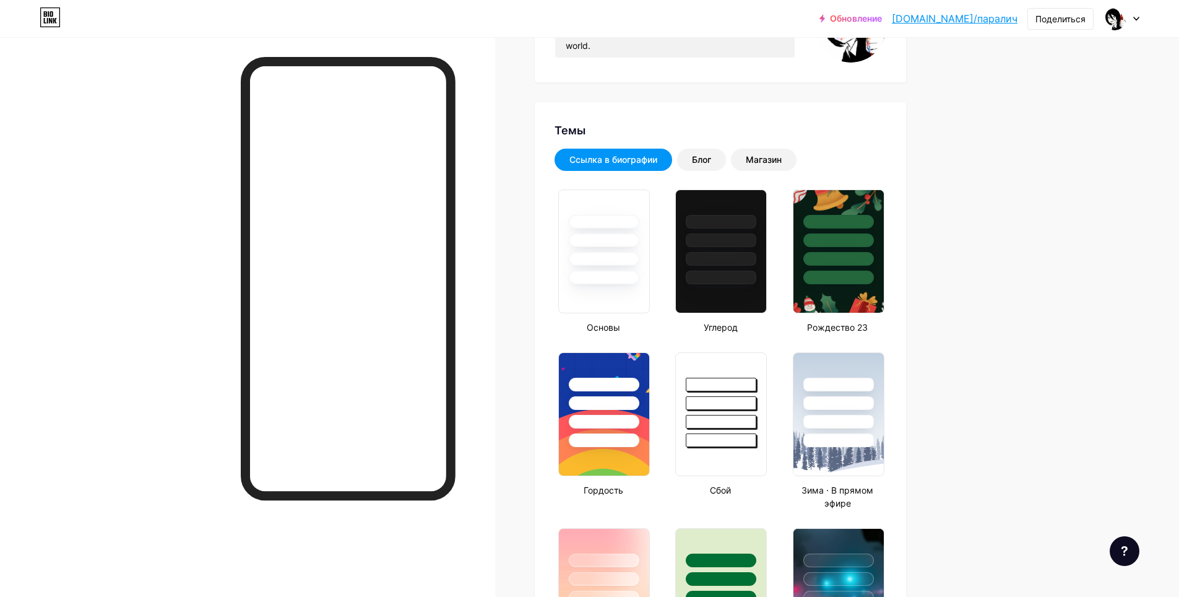
scroll to position [0, 0]
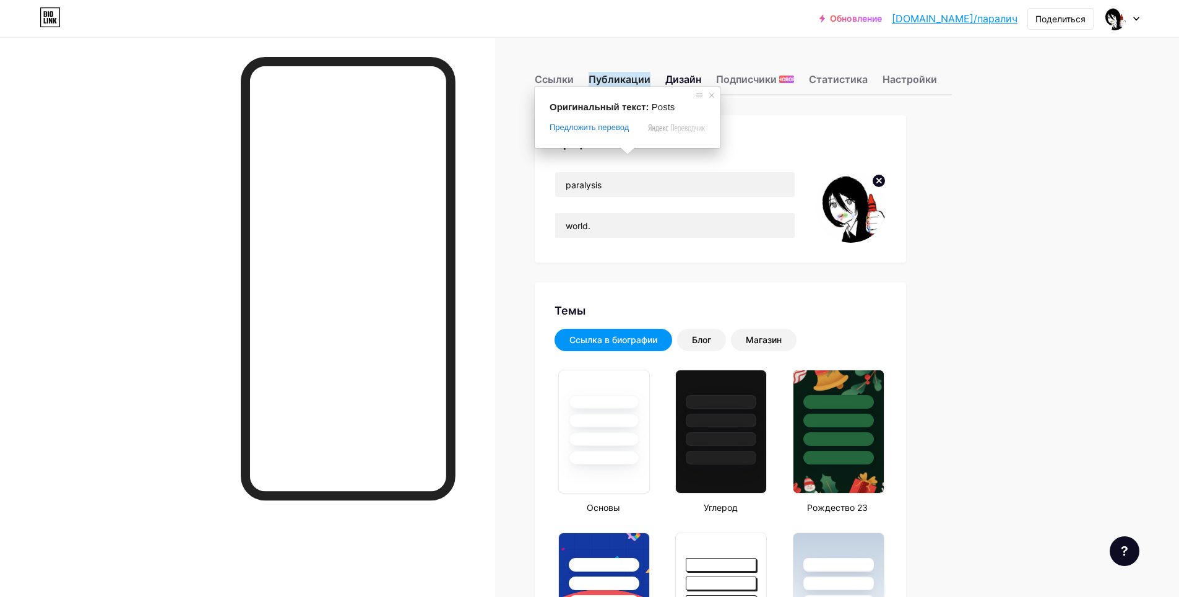
click at [628, 76] on ya-tr-span "Публикации" at bounding box center [620, 79] width 62 height 15
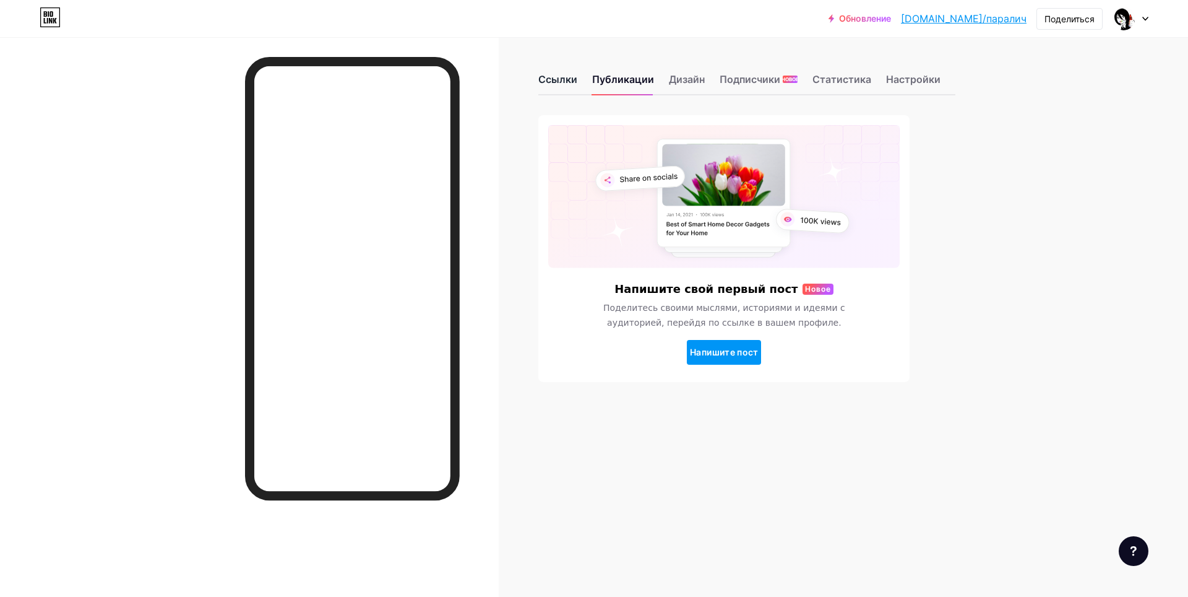
click at [555, 78] on ya-tr-span "Ссылки" at bounding box center [558, 79] width 39 height 12
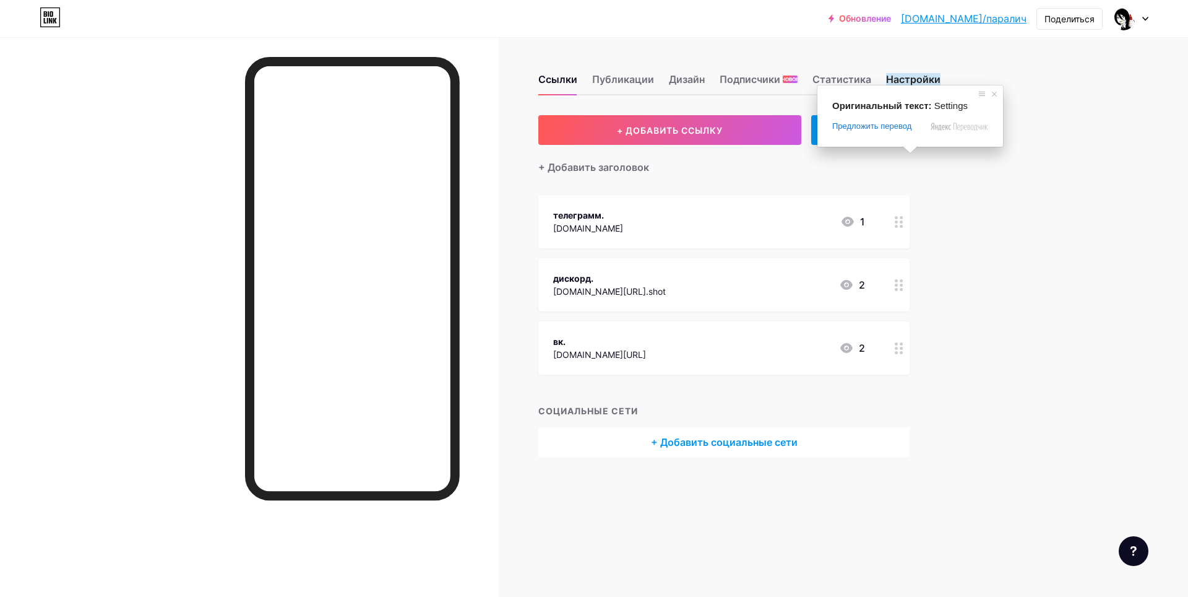
click at [904, 73] on ya-tr-span "Настройки" at bounding box center [913, 79] width 54 height 12
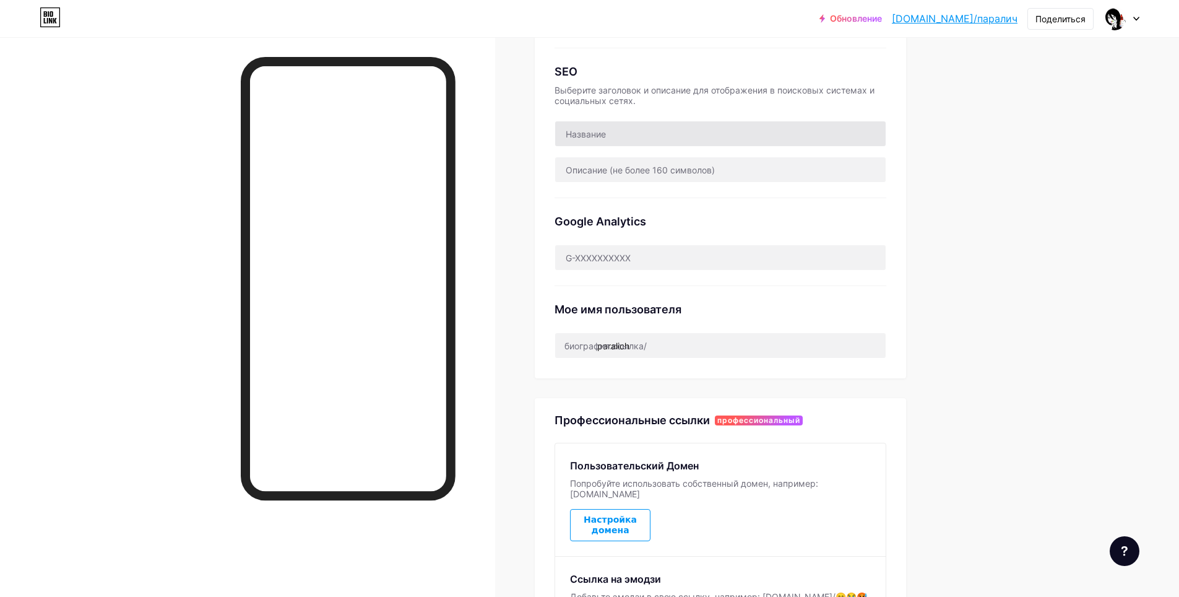
scroll to position [309, 0]
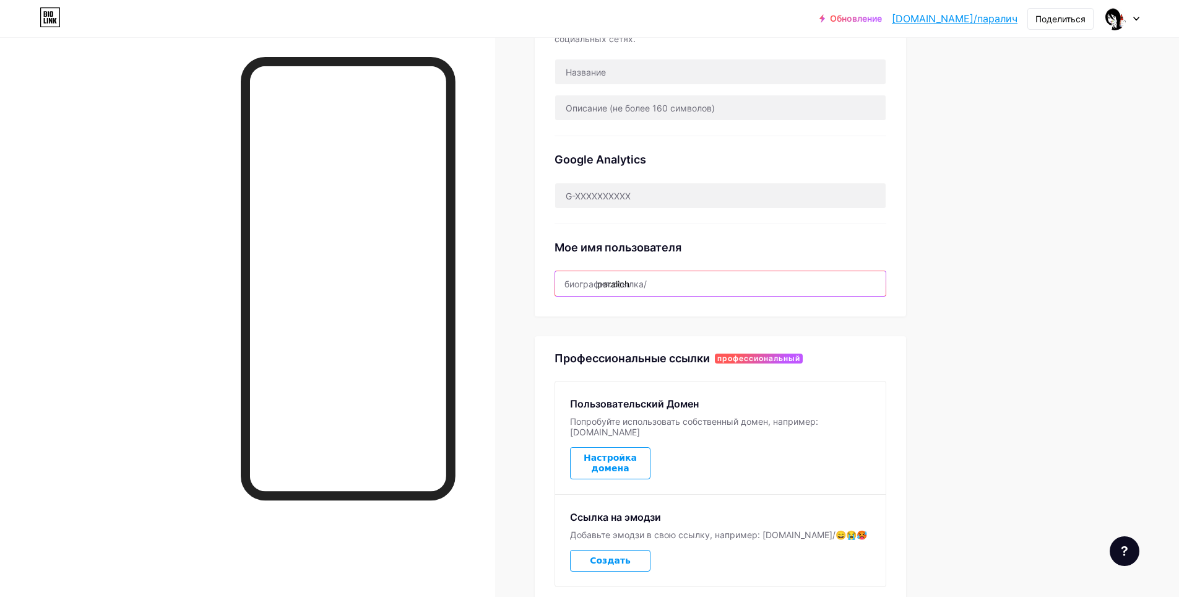
click at [669, 287] on input "paralich" at bounding box center [720, 283] width 331 height 25
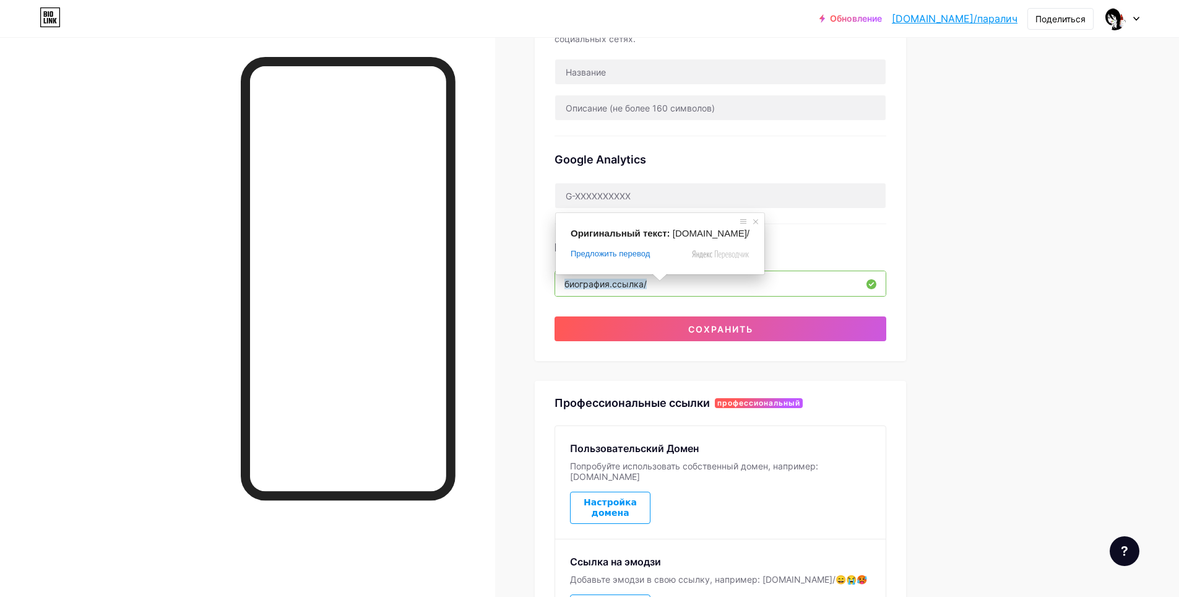
click at [624, 282] on ya-tr-span "биография.ссылка/" at bounding box center [605, 284] width 82 height 11
click at [623, 282] on ya-tr-span "биография.ссылка/" at bounding box center [605, 284] width 82 height 11
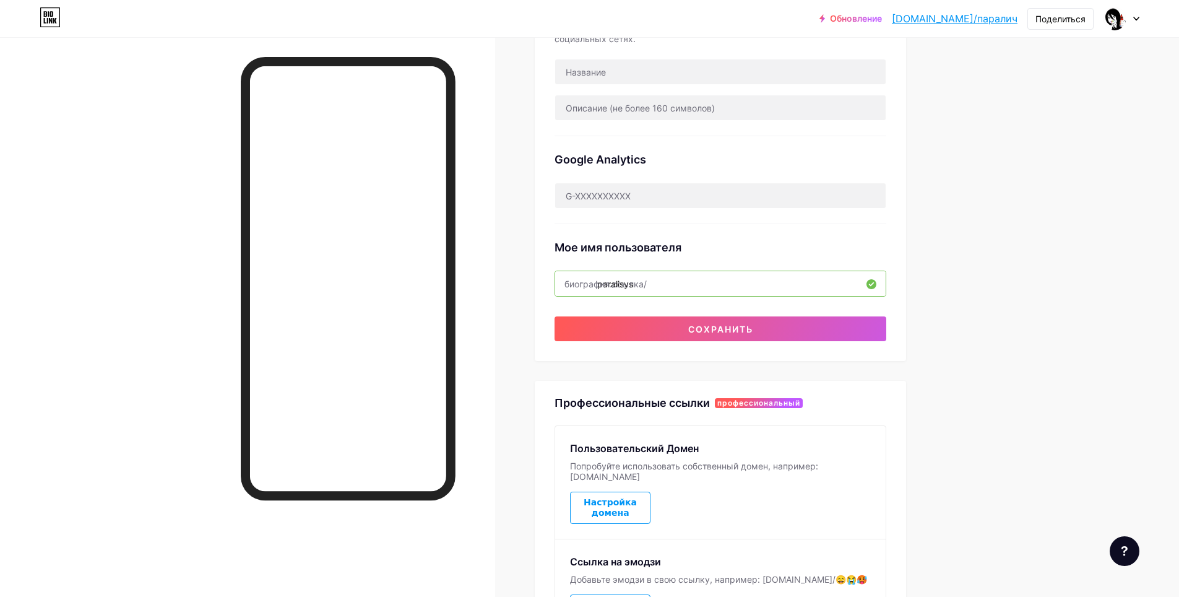
click at [620, 281] on ya-tr-span "биография.ссылка/" at bounding box center [605, 284] width 82 height 11
click at [625, 281] on ya-tr-span "биография.ссылка/" at bounding box center [605, 284] width 82 height 11
click at [628, 281] on ya-tr-span "биография.ссылка/" at bounding box center [605, 284] width 82 height 11
click at [636, 282] on ya-tr-span "биография.ссылка/" at bounding box center [605, 284] width 82 height 11
click at [647, 283] on ya-tr-span "биография.ссылка/" at bounding box center [605, 284] width 82 height 11
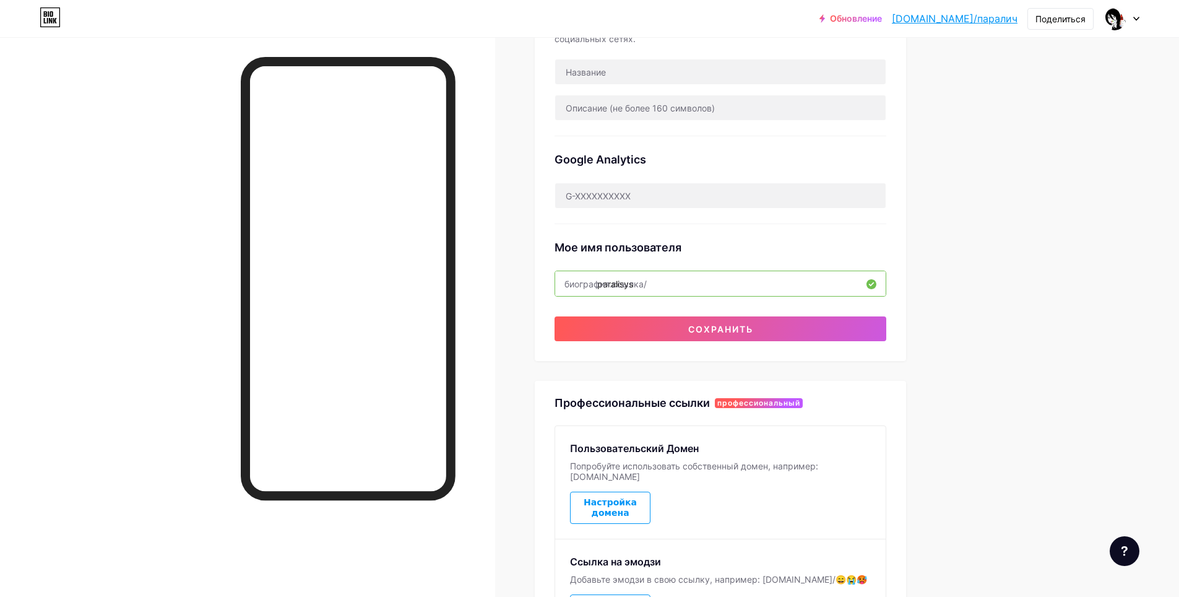
click at [639, 286] on ya-tr-span "биография.ссылка/" at bounding box center [605, 284] width 82 height 11
click at [642, 285] on ya-tr-span "биография.ссылка/" at bounding box center [605, 284] width 82 height 11
click at [645, 283] on ya-tr-span "биография.ссылка/" at bounding box center [605, 284] width 82 height 11
click at [646, 283] on ya-tr-span "биография.ссылка/" at bounding box center [605, 284] width 82 height 11
click at [666, 282] on input "paralisys" at bounding box center [720, 283] width 331 height 25
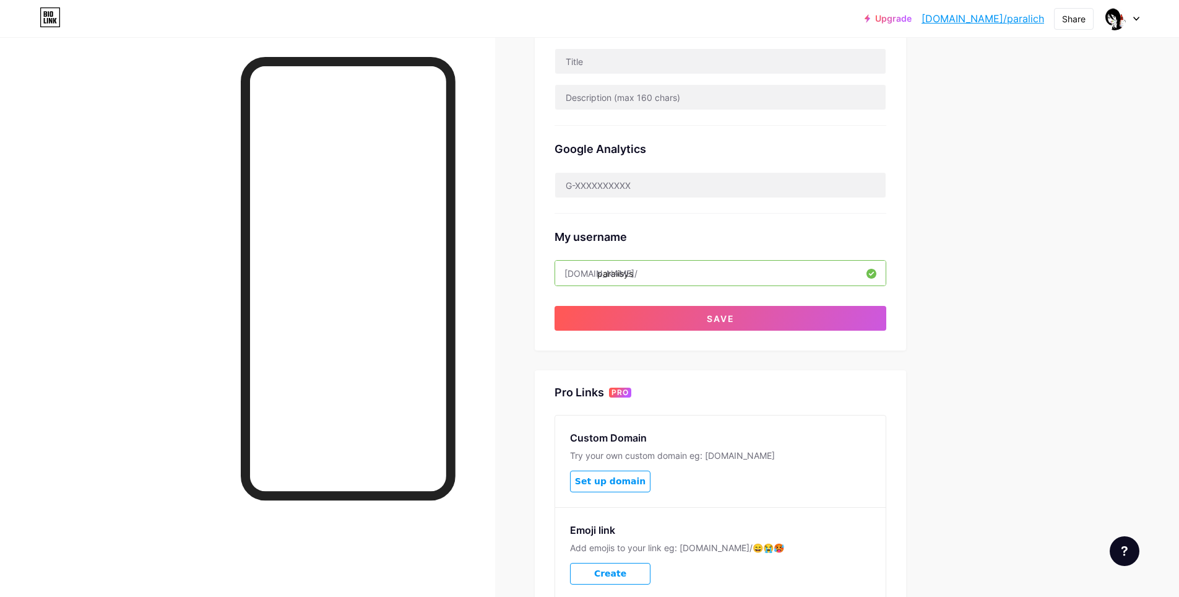
click at [671, 271] on input "paralisys" at bounding box center [720, 273] width 331 height 25
drag, startPoint x: 623, startPoint y: 270, endPoint x: 639, endPoint y: 261, distance: 18.6
click at [623, 269] on input "paralisys" at bounding box center [720, 273] width 331 height 25
click at [635, 267] on input "paralysys" at bounding box center [720, 273] width 331 height 25
type input "paralysis"
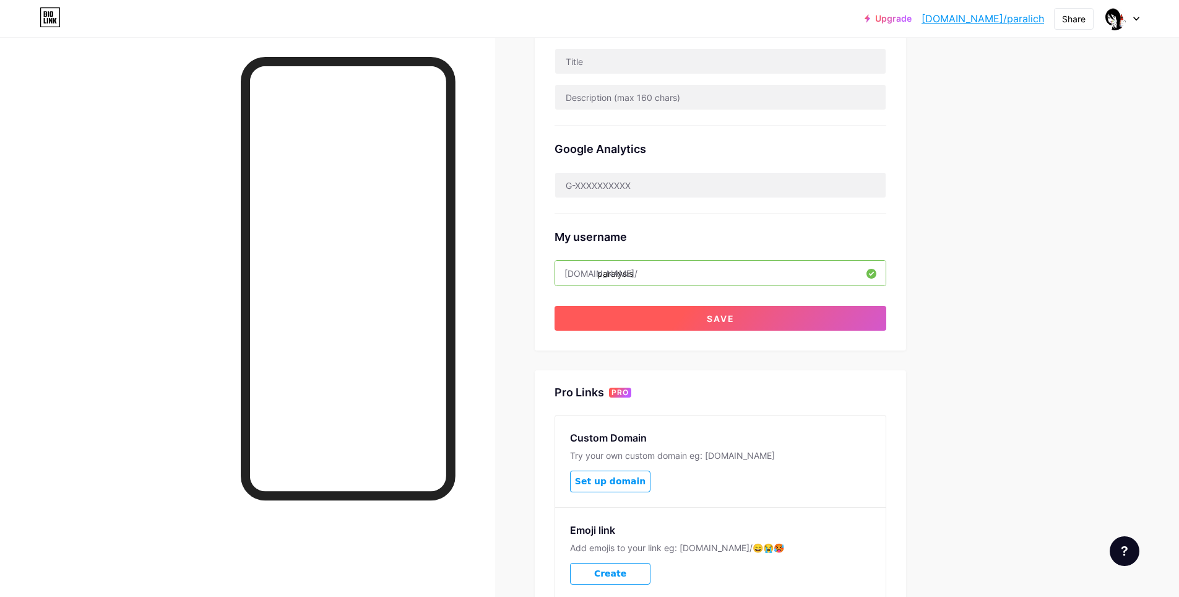
click at [816, 318] on button "Save" at bounding box center [721, 318] width 332 height 25
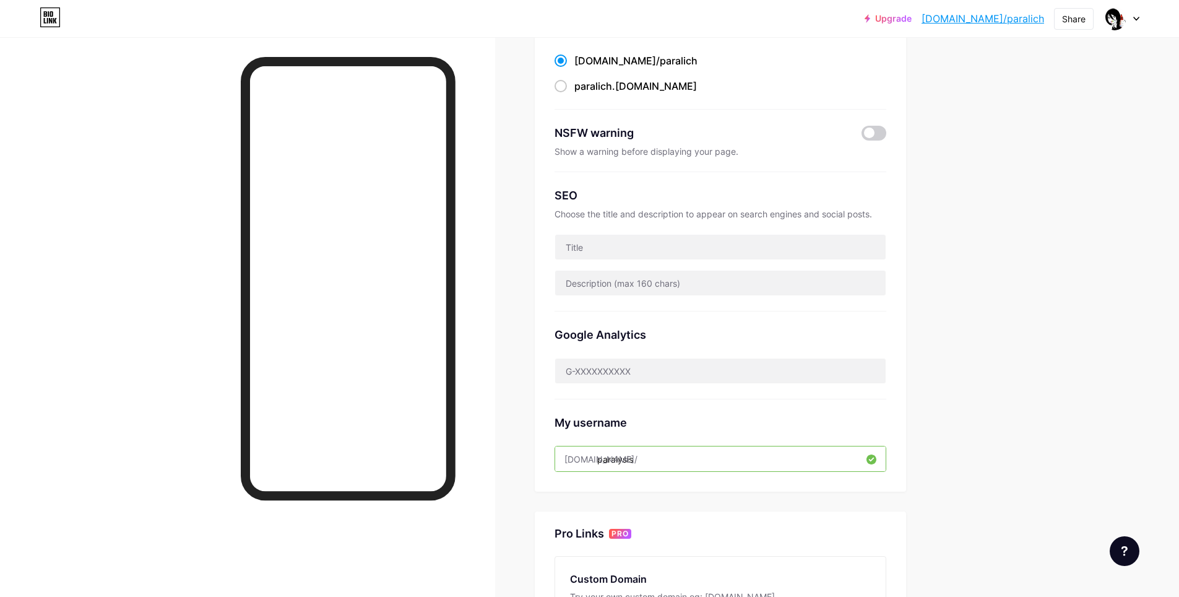
scroll to position [0, 0]
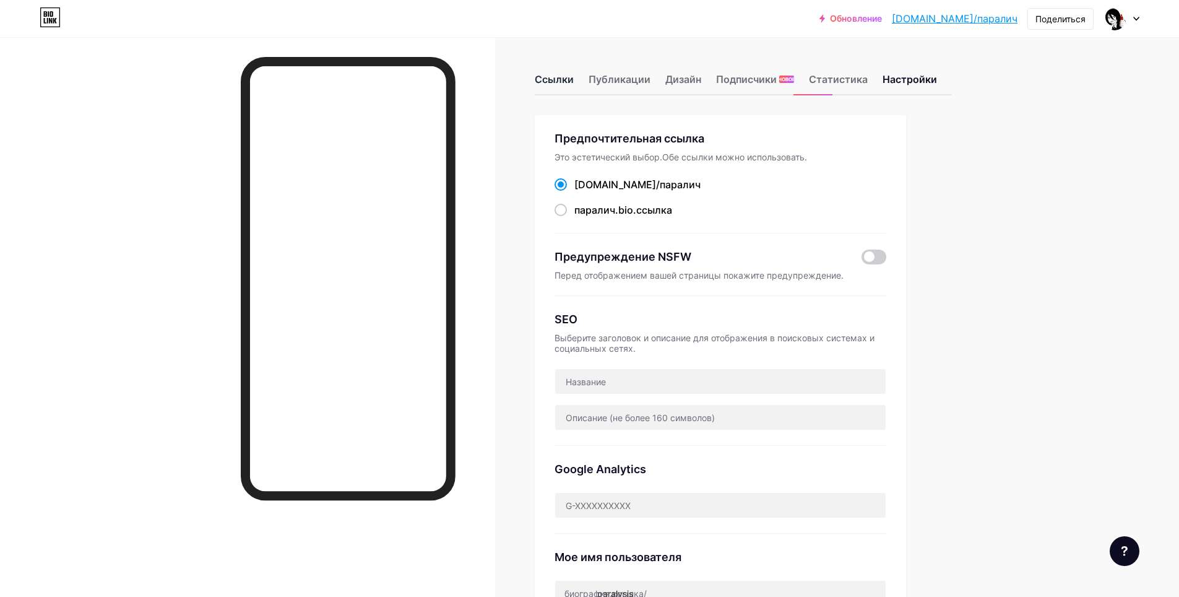
click at [554, 78] on ya-tr-span "Ссылки" at bounding box center [554, 79] width 39 height 12
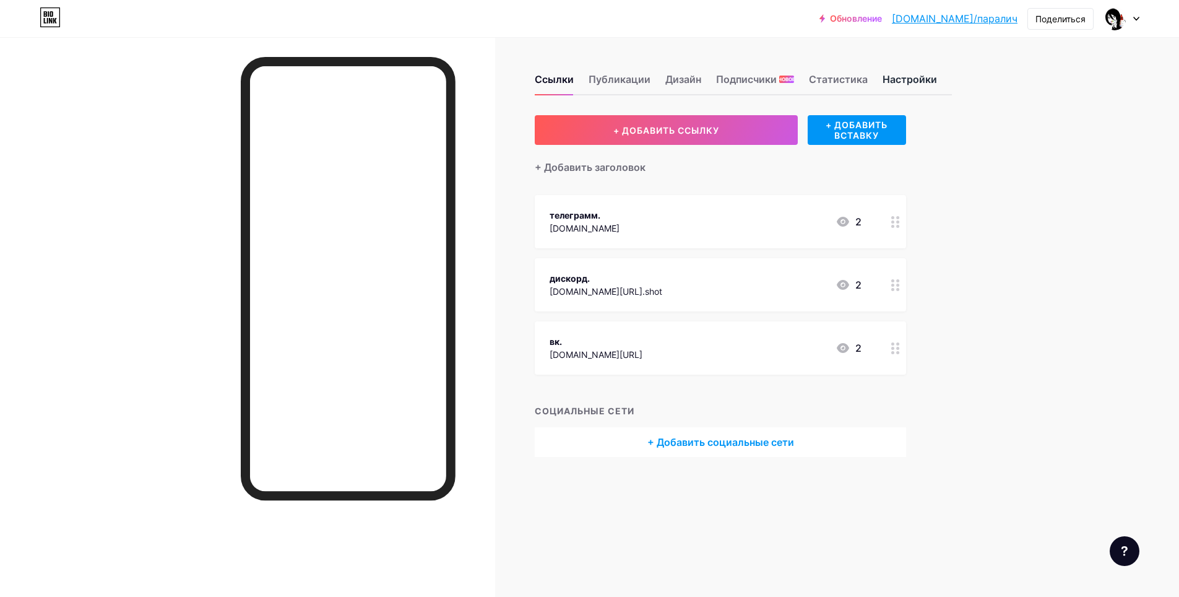
click at [908, 82] on ya-tr-span "Настройки" at bounding box center [910, 79] width 54 height 12
